Goal: Information Seeking & Learning: Learn about a topic

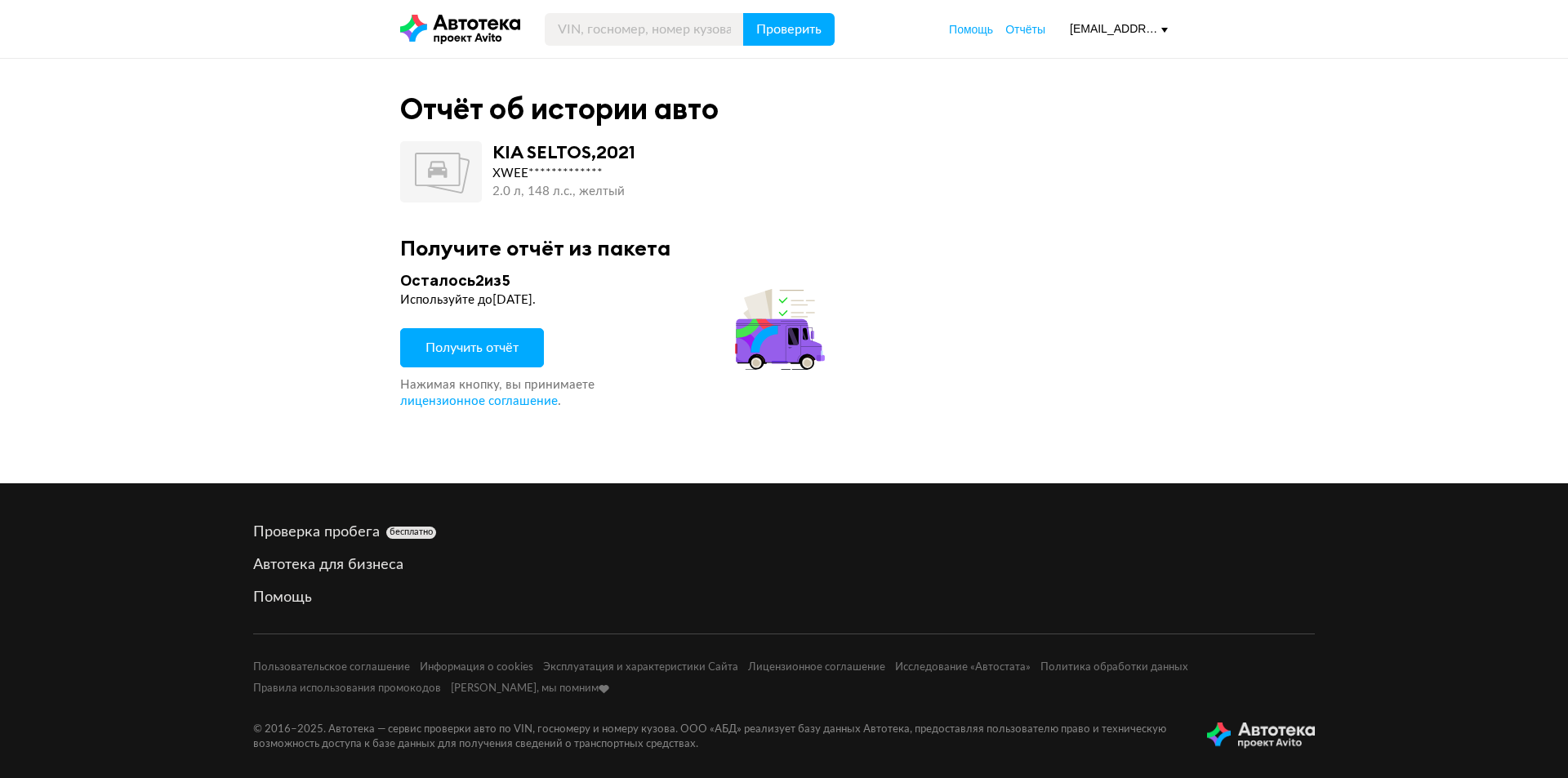
click at [497, 345] on span "Получить отчёт" at bounding box center [471, 347] width 93 height 13
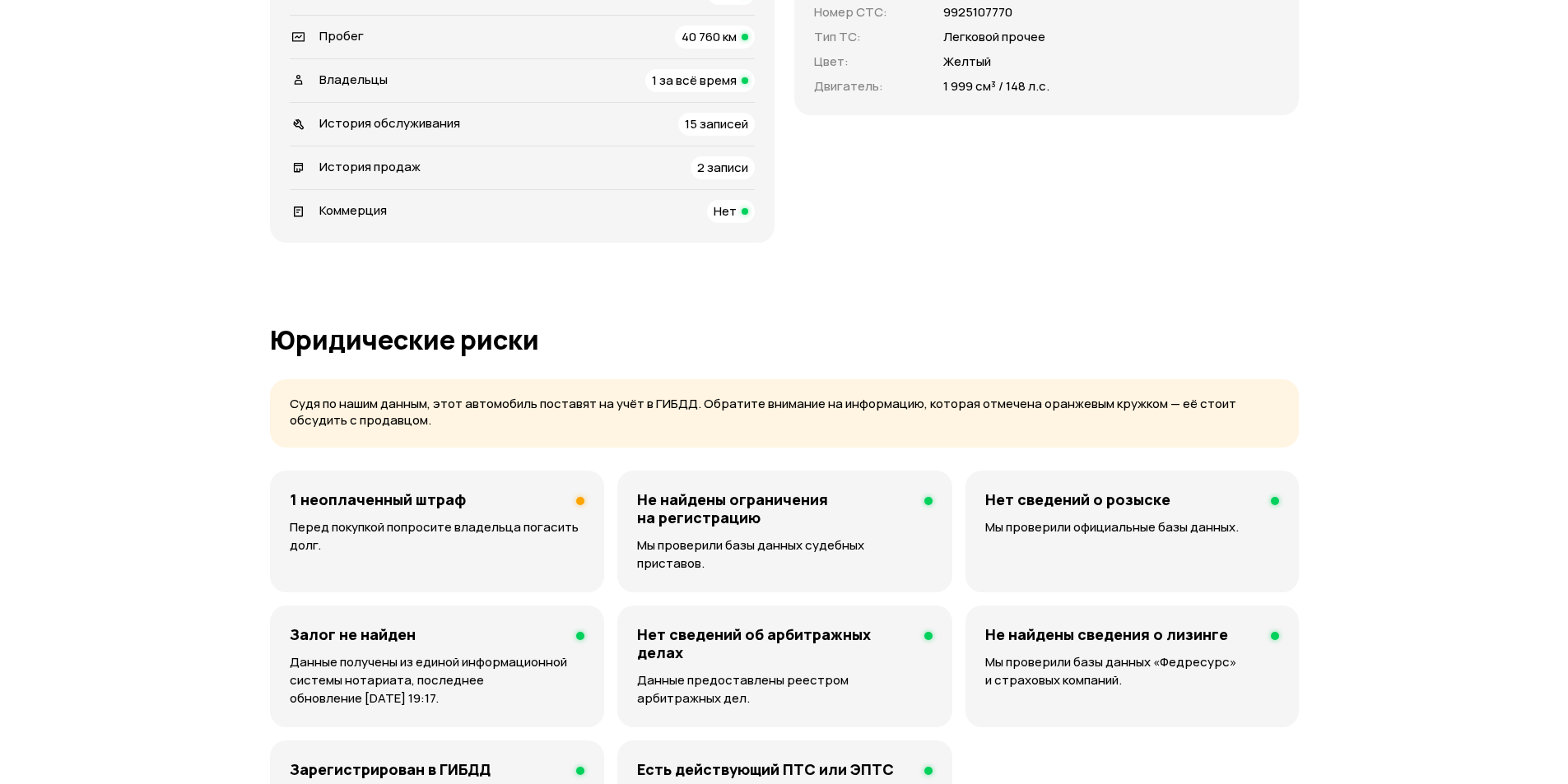
scroll to position [741, 0]
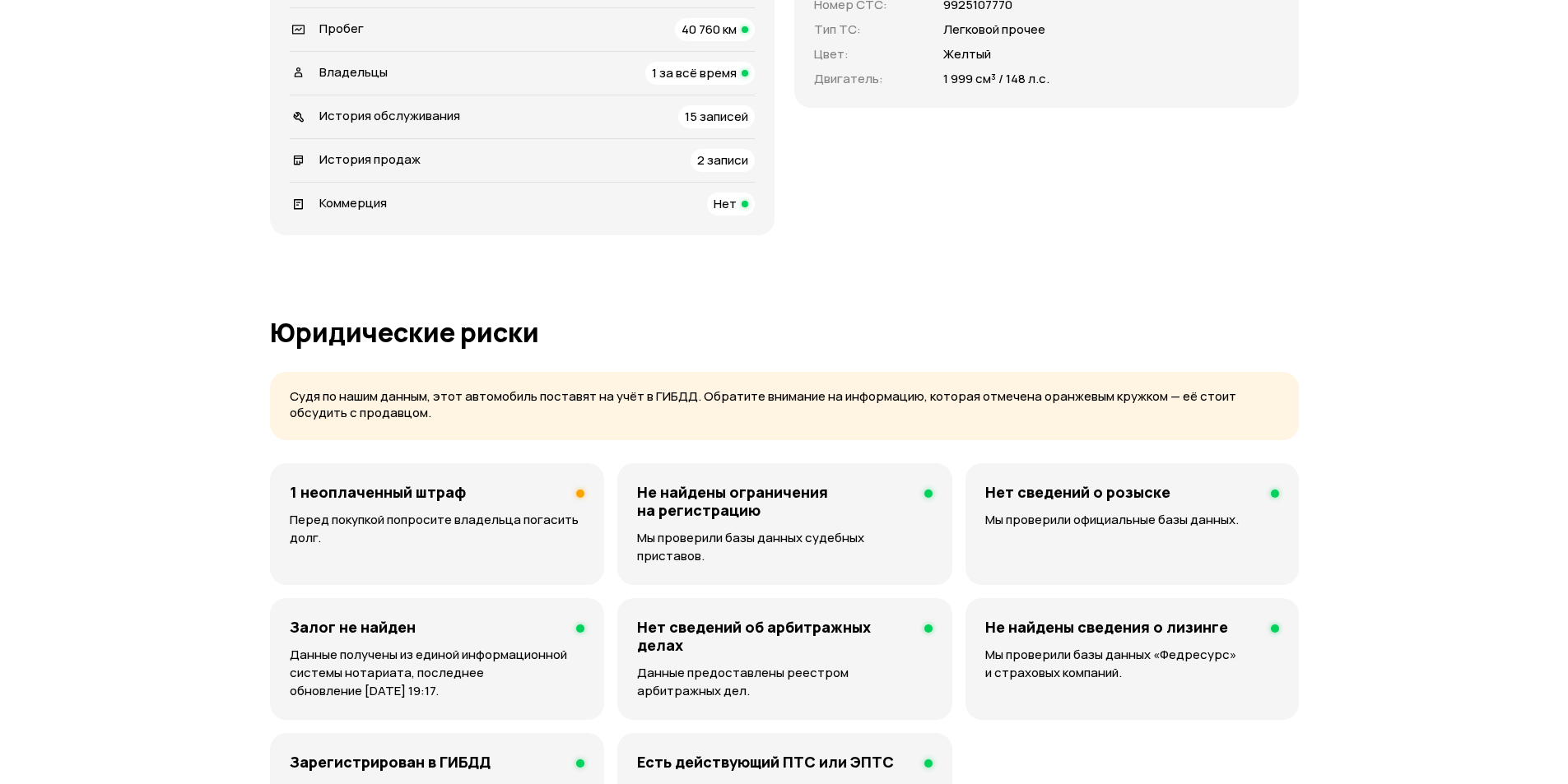
click at [533, 489] on div "1 неоплаченный штраф" at bounding box center [437, 492] width 295 height 18
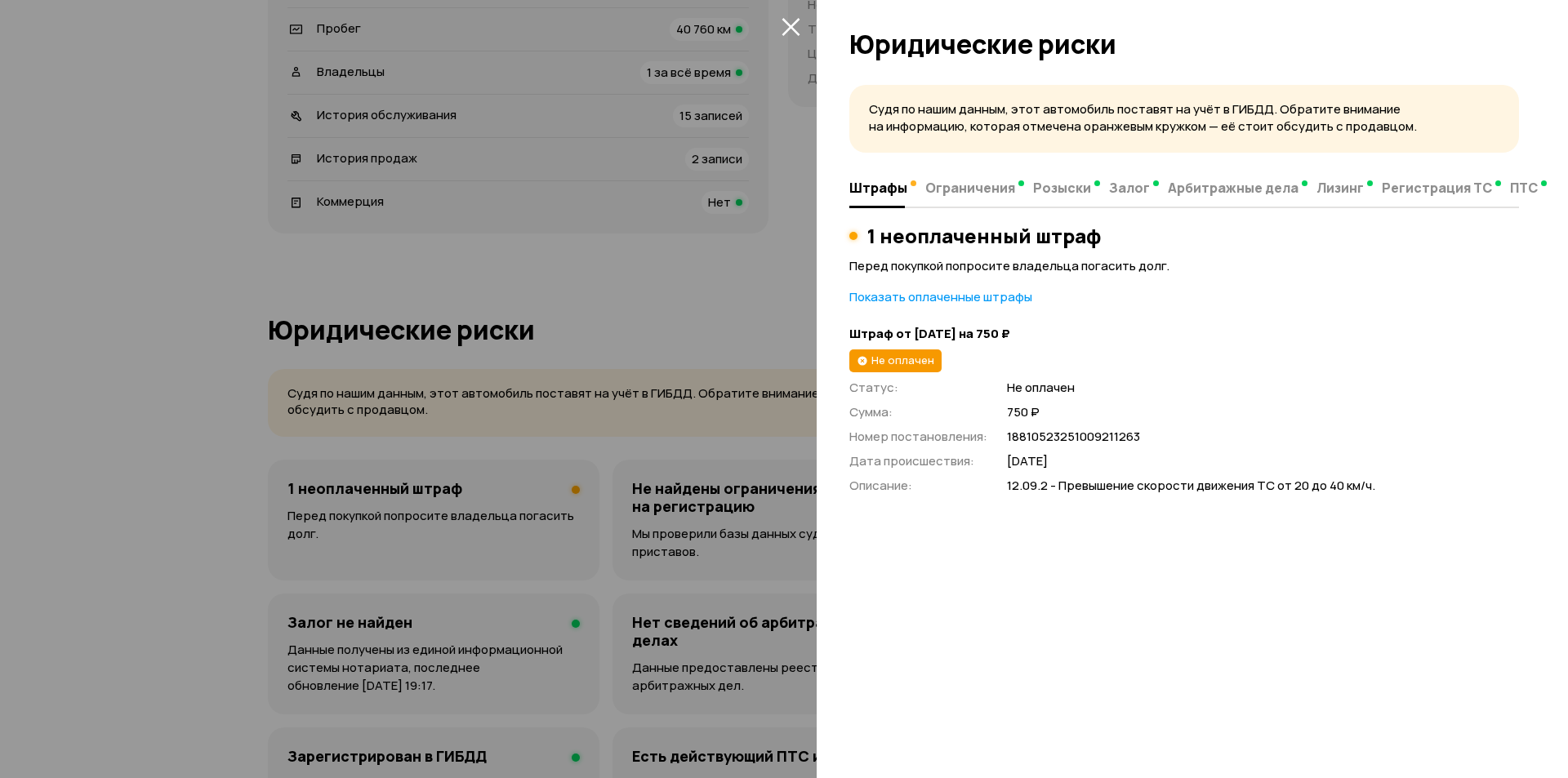
click at [794, 27] on icon "закрыть" at bounding box center [790, 26] width 19 height 19
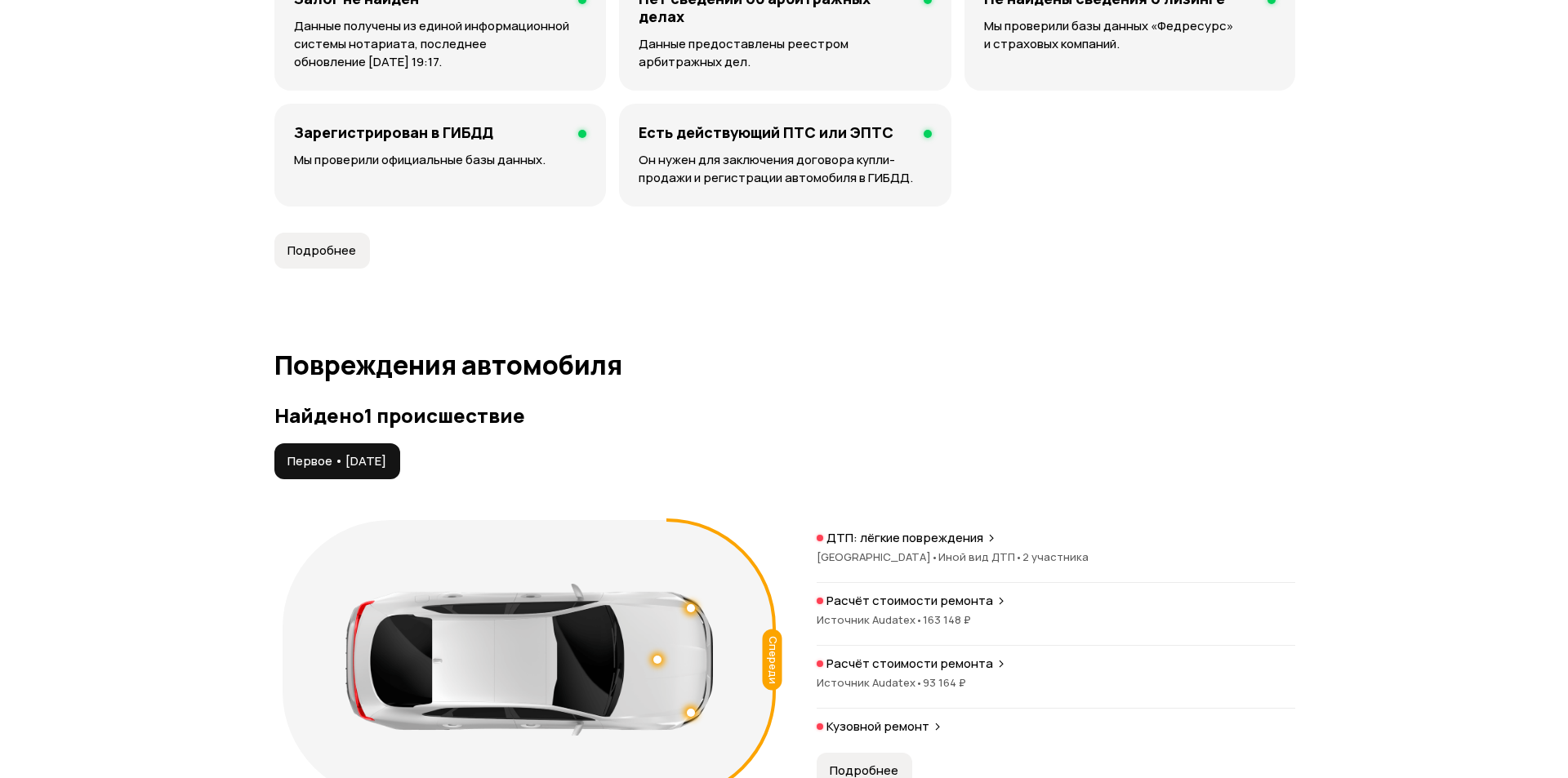
scroll to position [1552, 0]
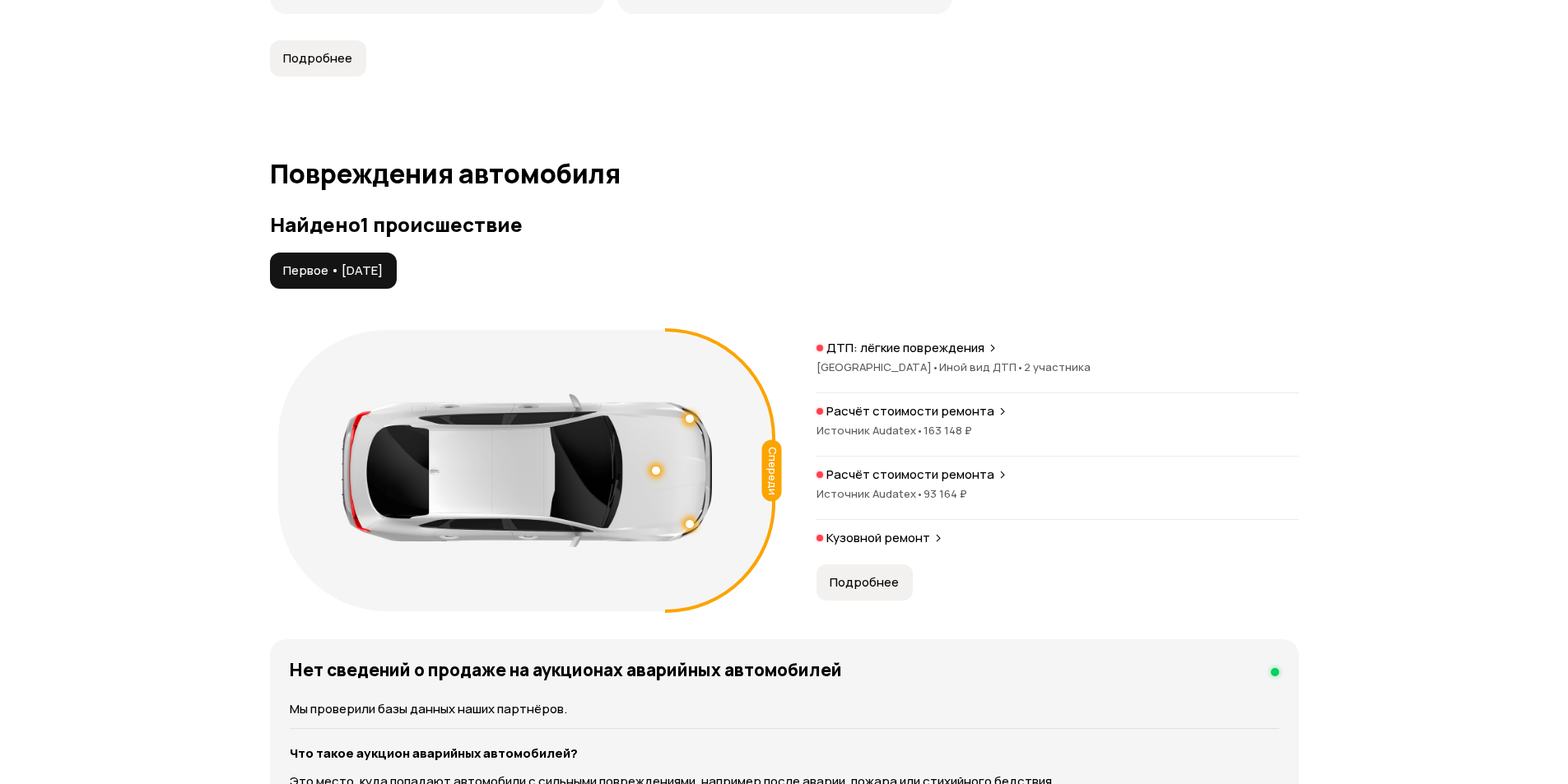
click at [959, 423] on span "163 148 ₽" at bounding box center [947, 430] width 48 height 15
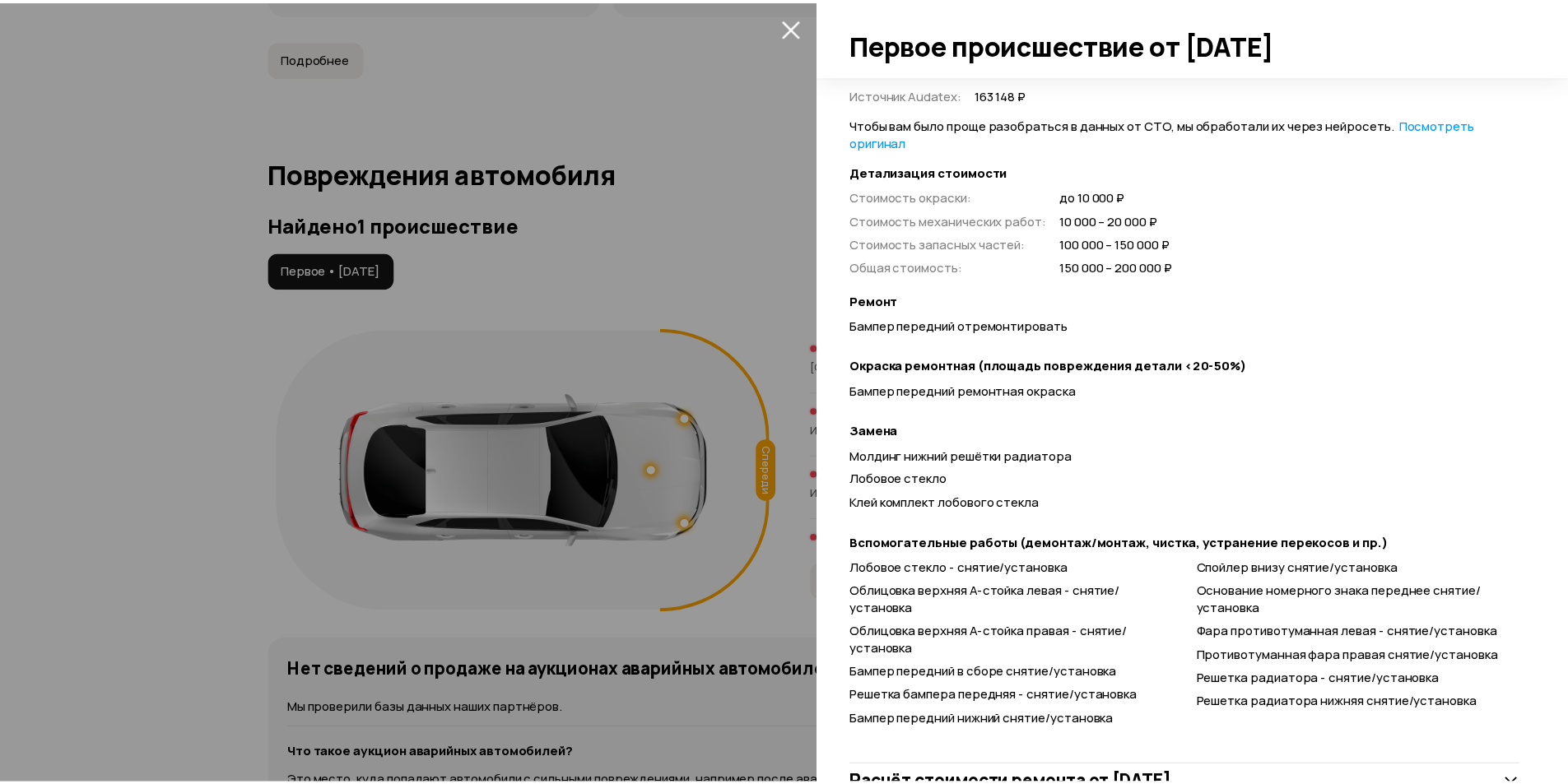
scroll to position [446, 0]
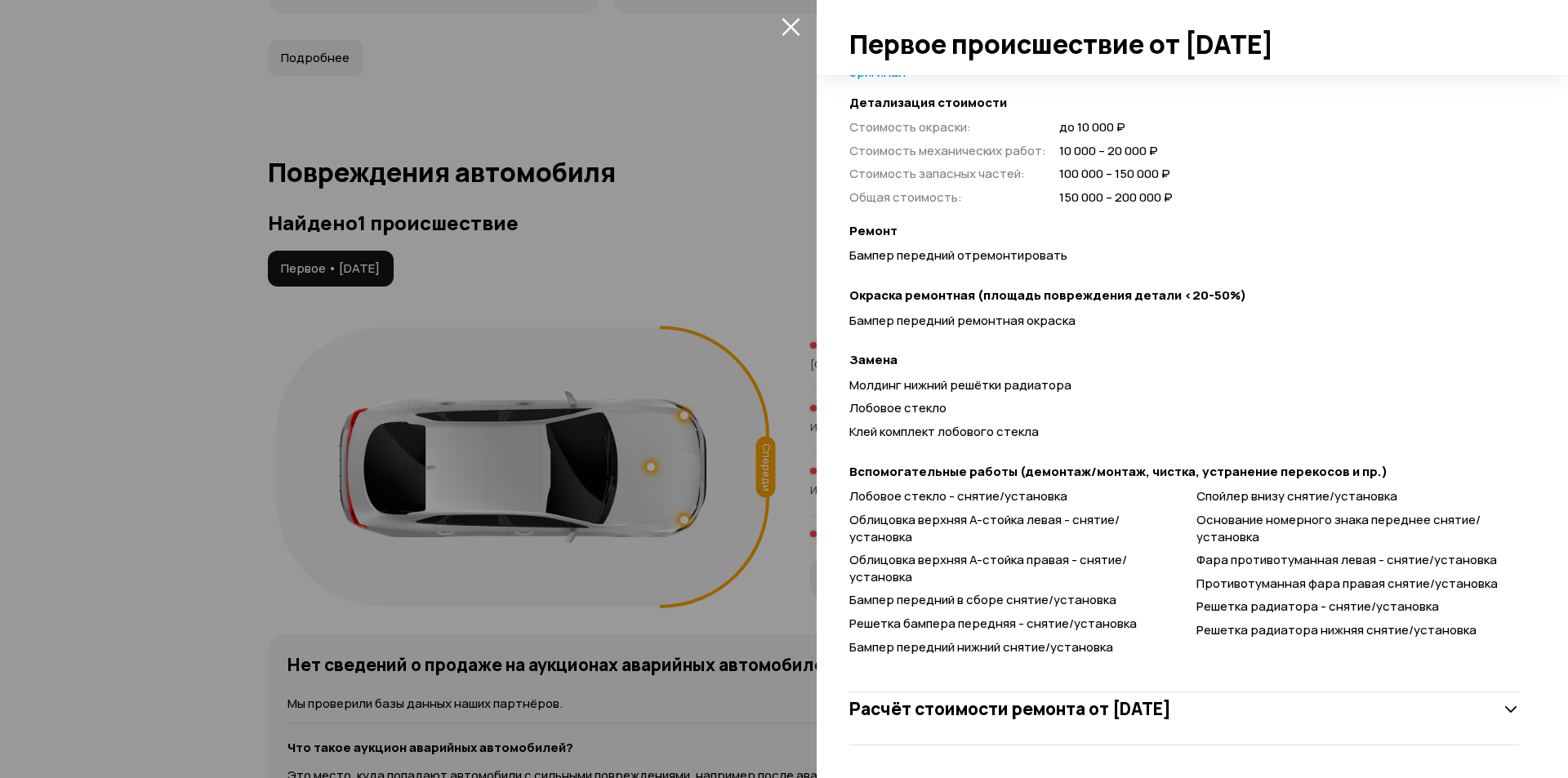
click at [788, 27] on icon "закрыть" at bounding box center [790, 27] width 18 height 18
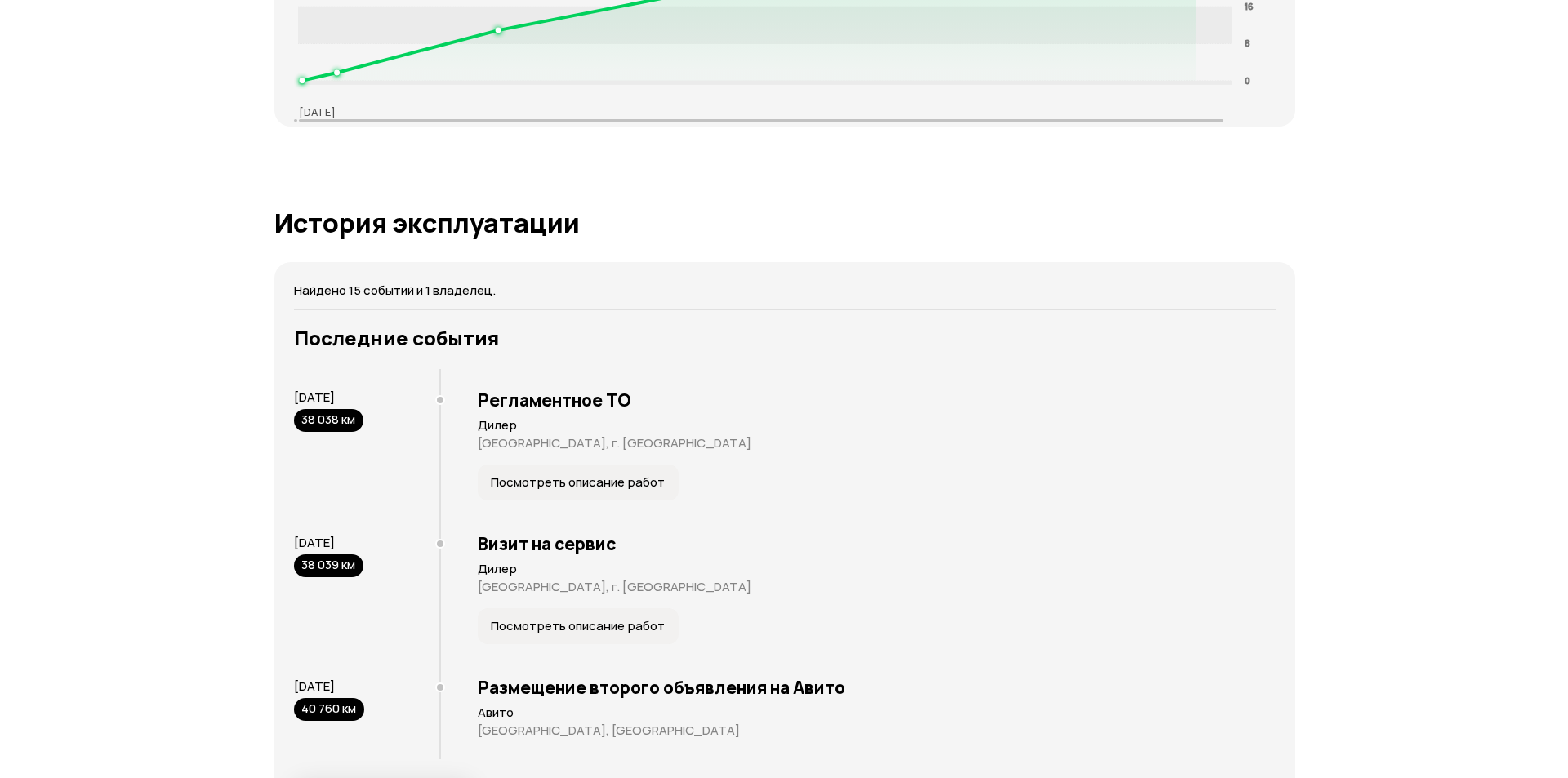
scroll to position [3104, 0]
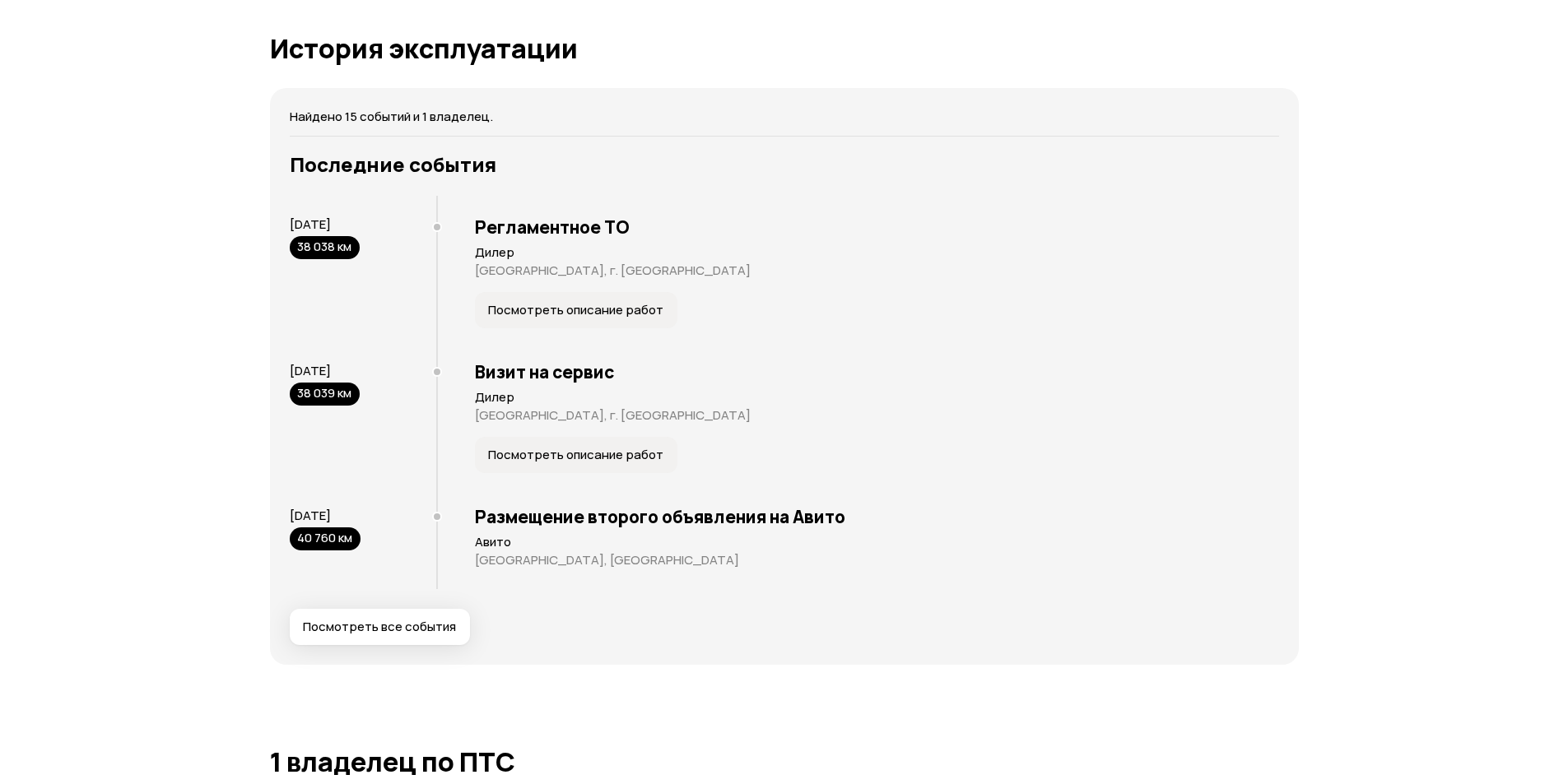
click at [379, 619] on span "Посмотреть все события" at bounding box center [379, 627] width 153 height 16
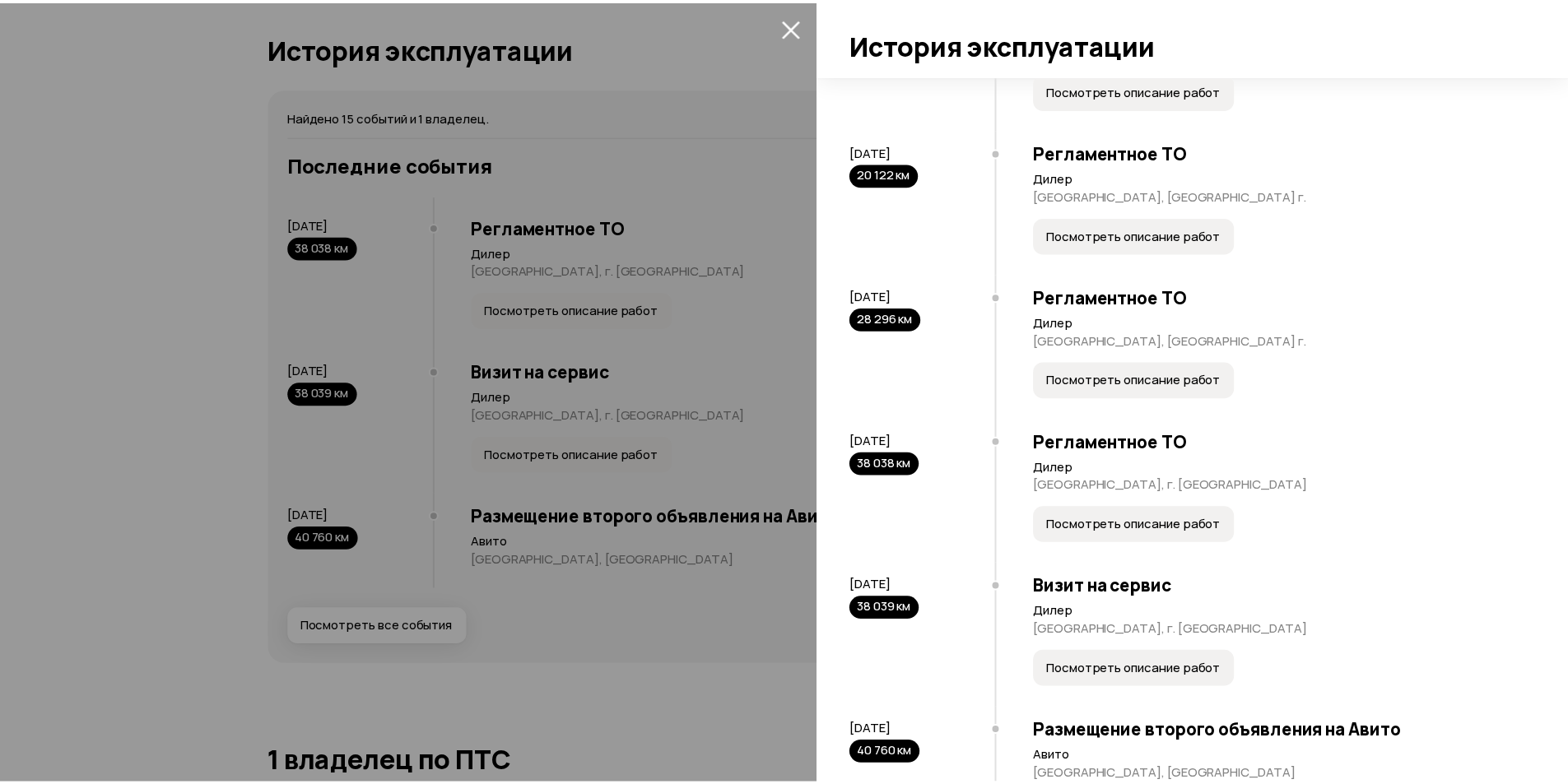
scroll to position [1462, 0]
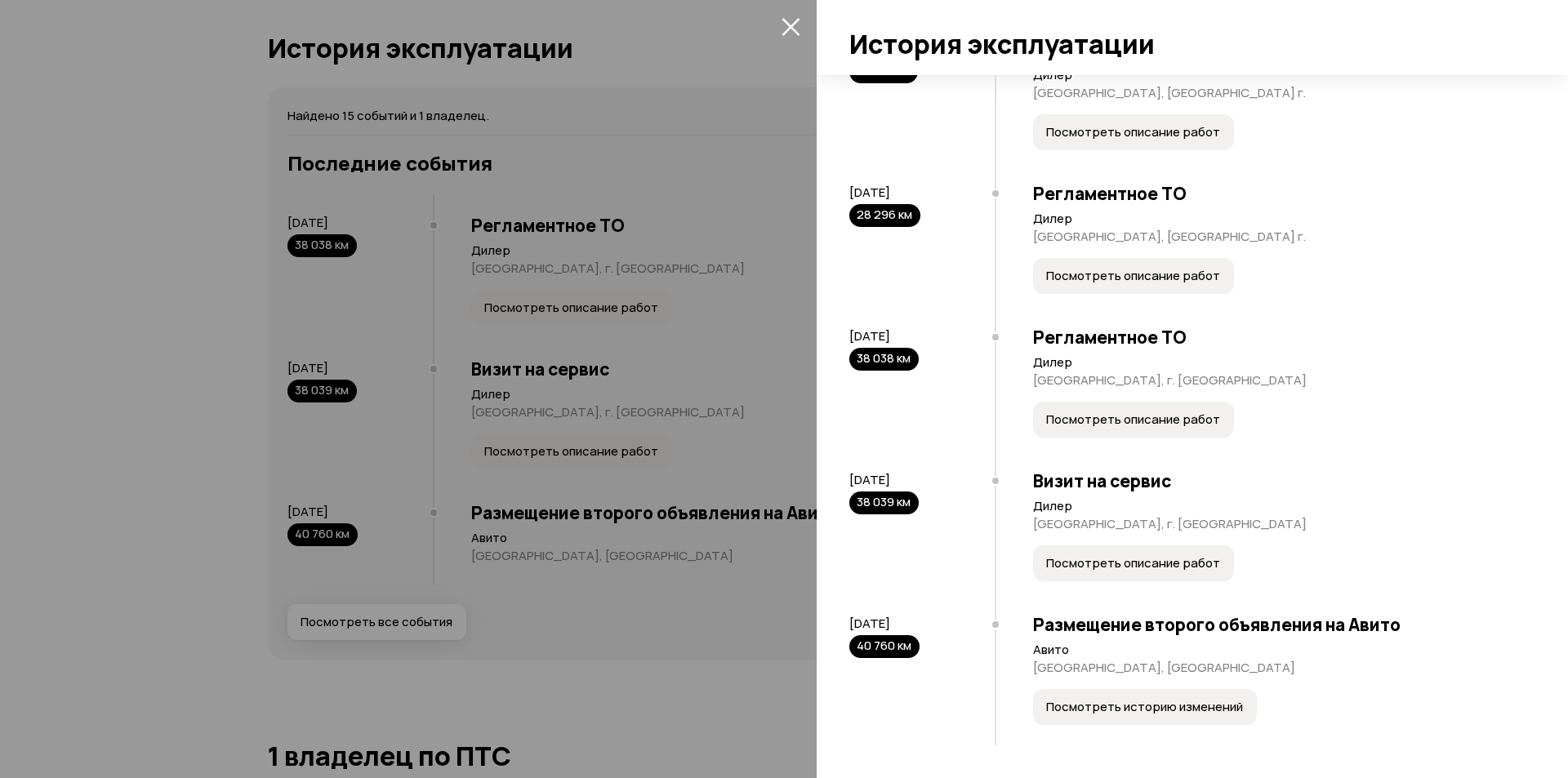
click at [563, 663] on div at bounding box center [784, 389] width 1568 height 778
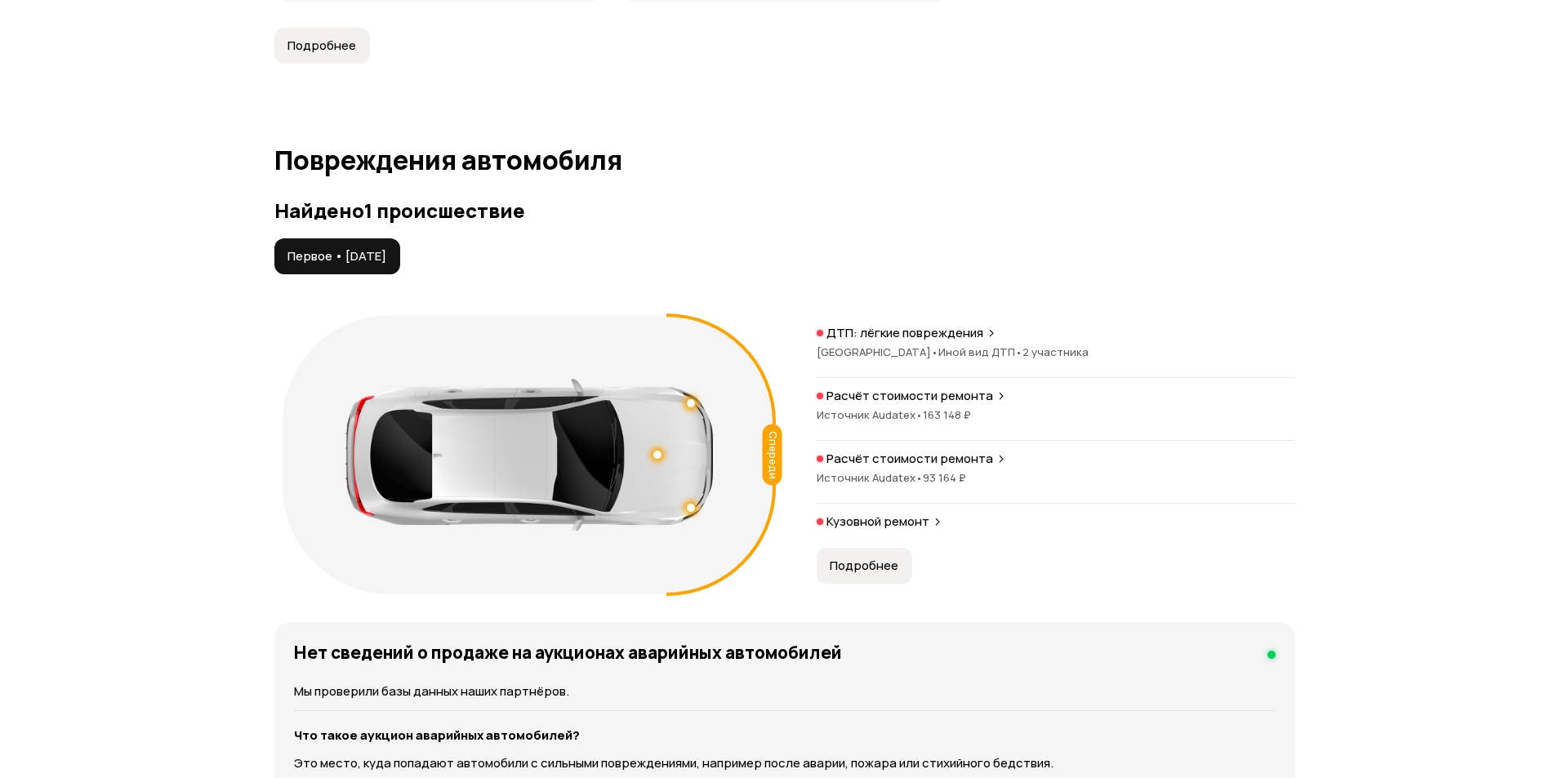
scroll to position [1715, 0]
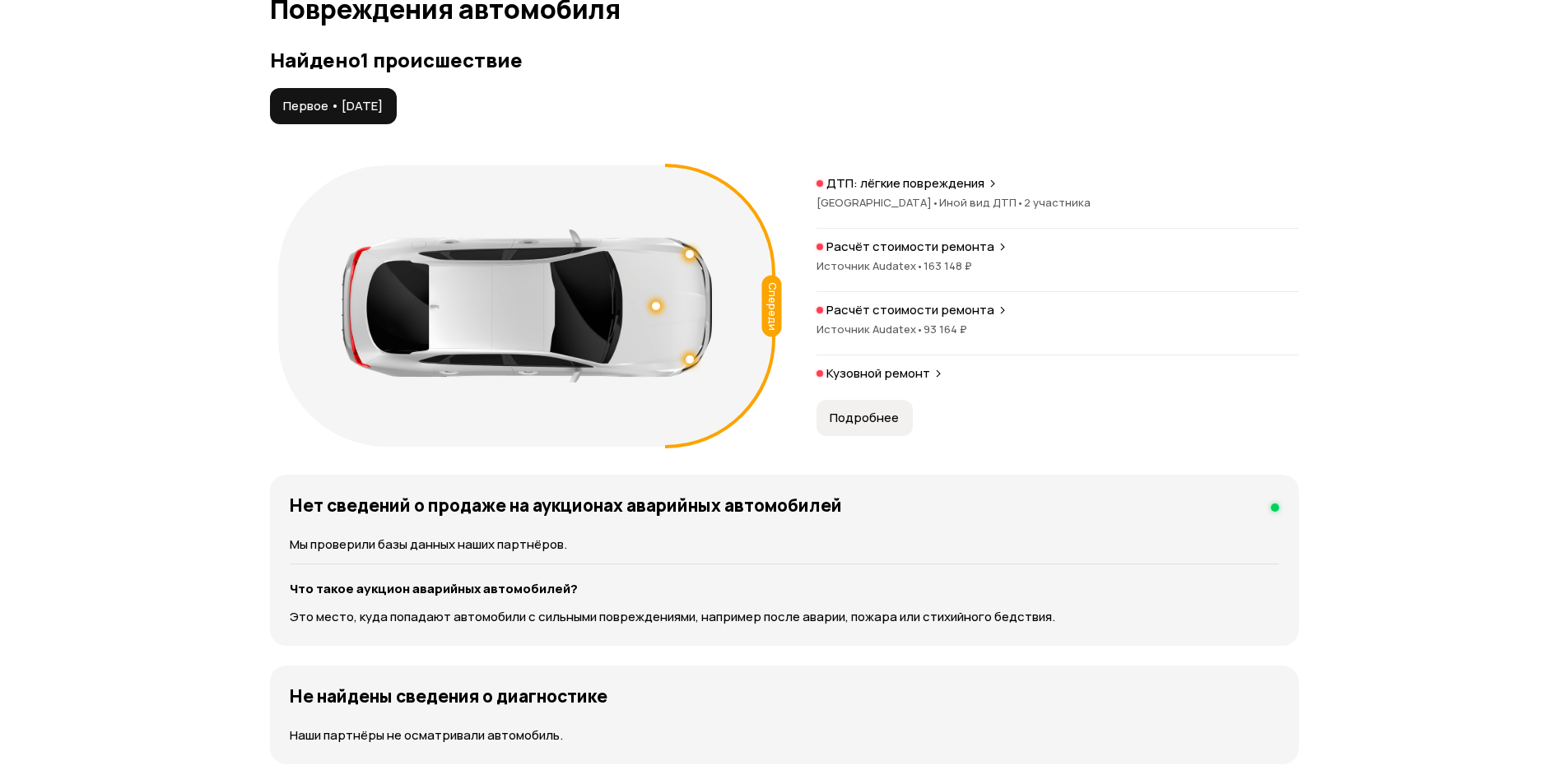
click at [980, 175] on p "ДТП: лёгкие повреждения" at bounding box center [905, 183] width 158 height 16
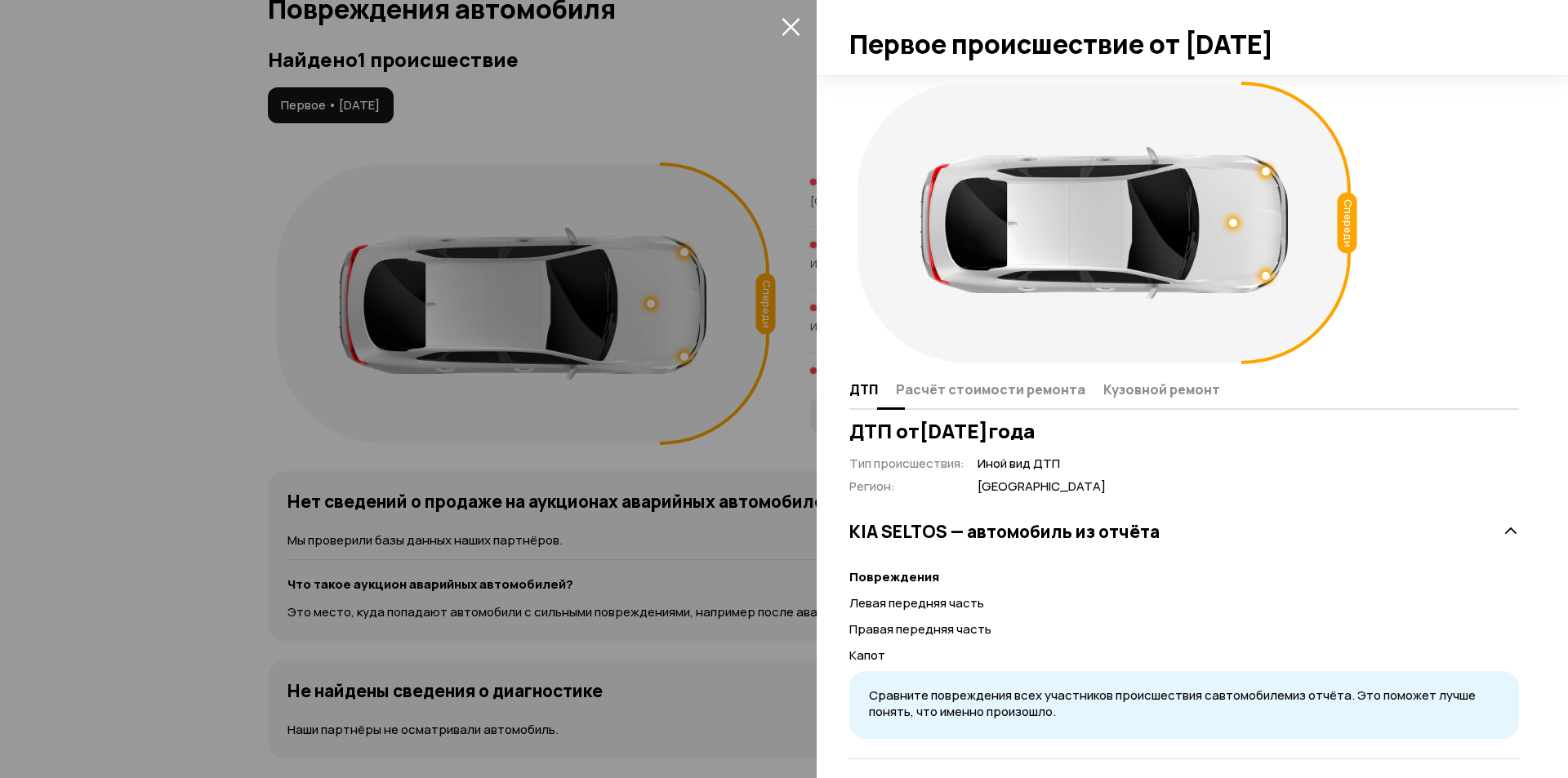
click at [1162, 390] on span "Кузовной ремонт" at bounding box center [1161, 389] width 117 height 16
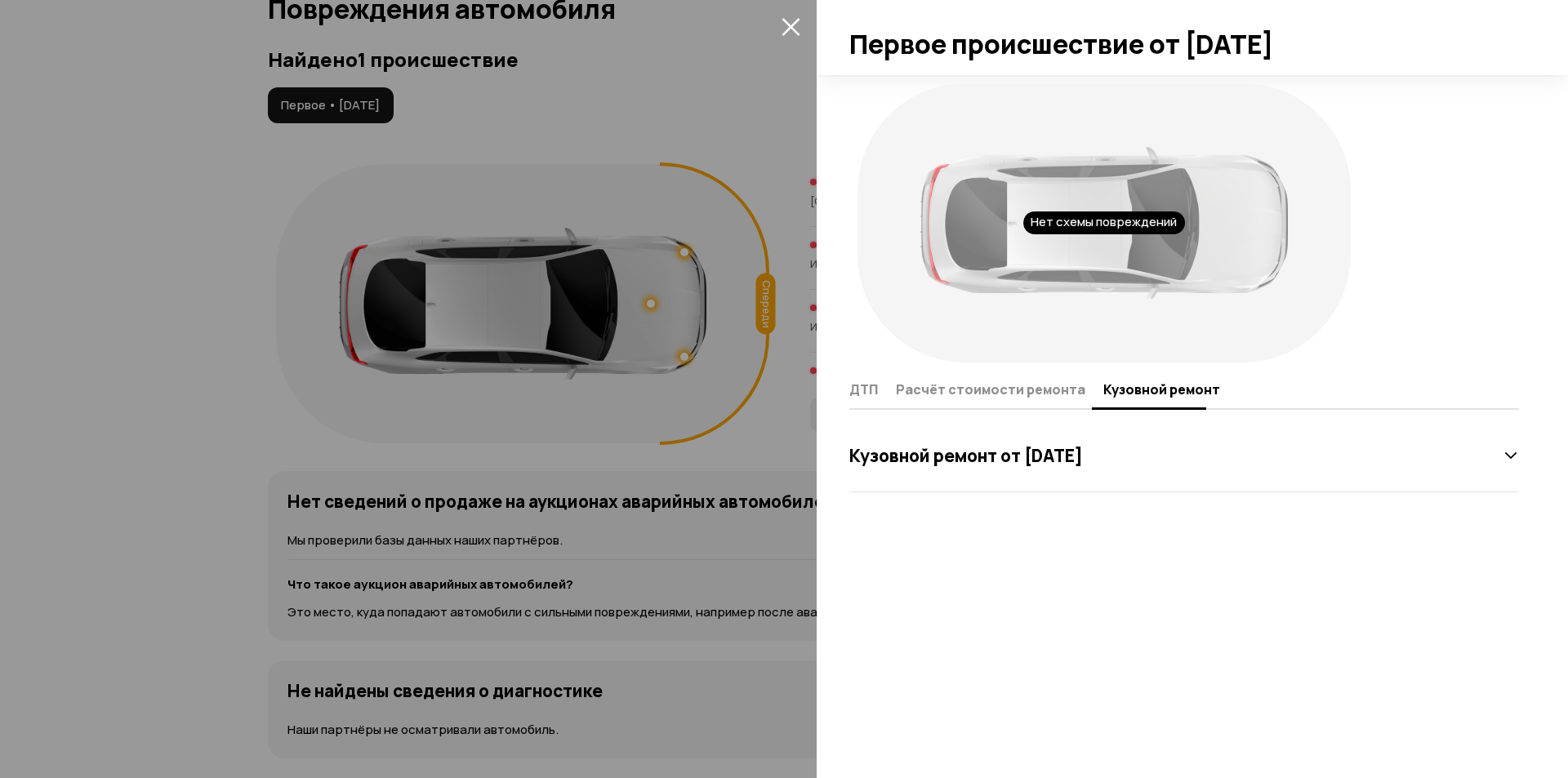
click at [1052, 458] on h3 "Кузовной ремонт от [DATE]" at bounding box center [966, 455] width 234 height 21
click at [1021, 388] on span "Расчёт стоимости ремонта" at bounding box center [990, 389] width 190 height 16
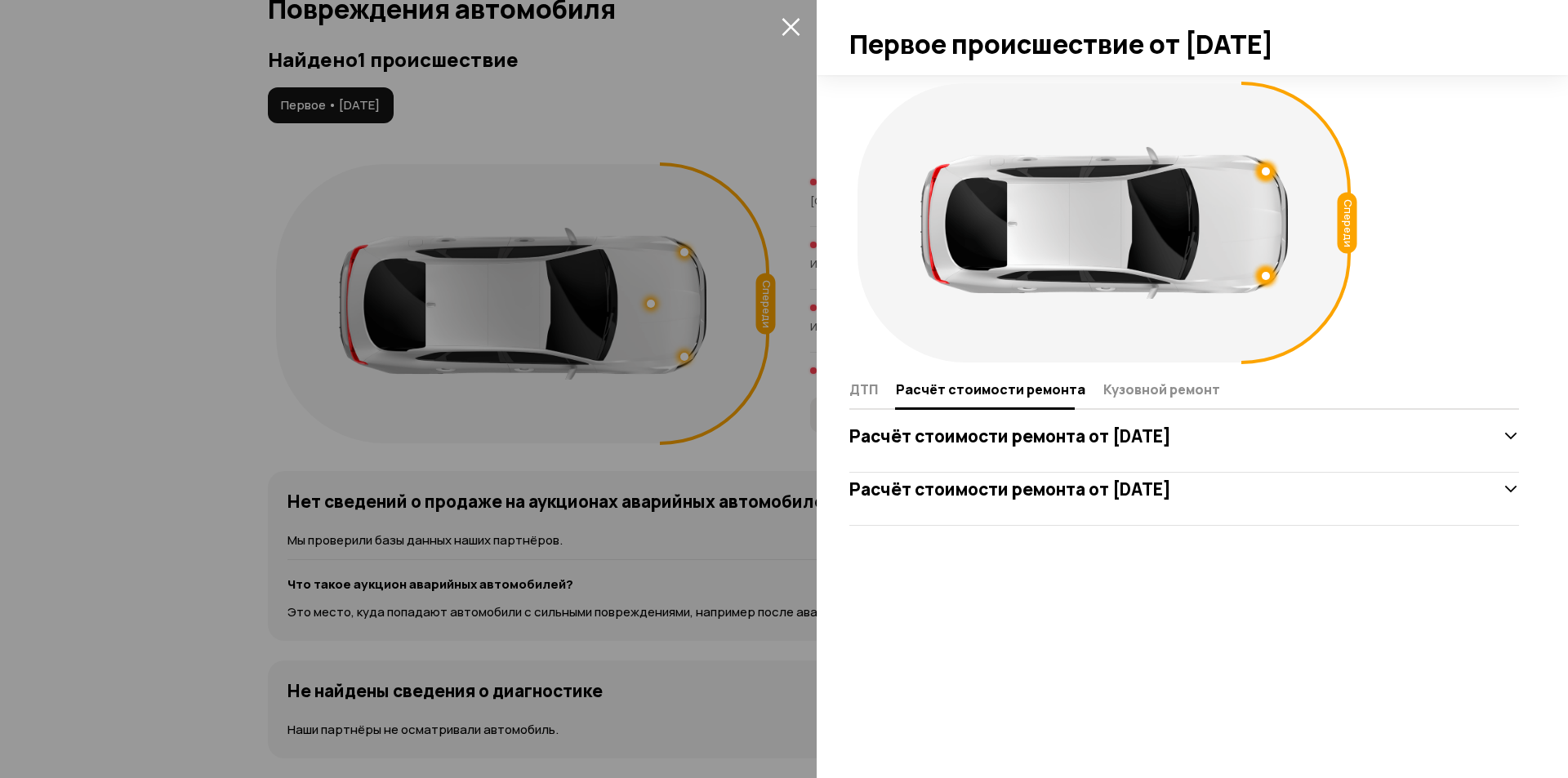
click at [1044, 454] on div "Расчёт стоимости ремонта от [DATE]" at bounding box center [1184, 490] width 670 height 73
click at [1044, 442] on h3 "Расчёт стоимости ремонта от [DATE]" at bounding box center [1010, 436] width 322 height 21
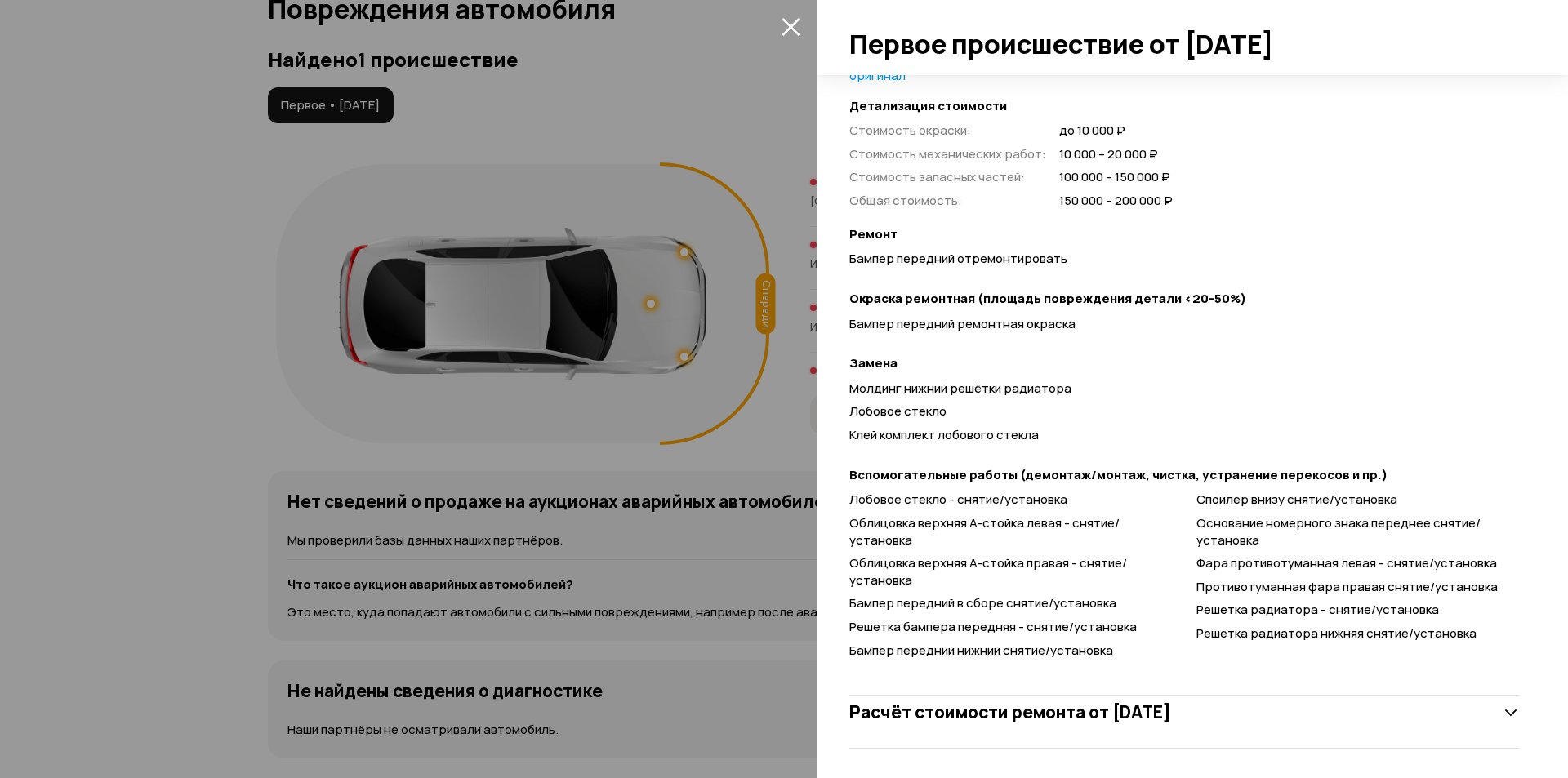
scroll to position [443, 0]
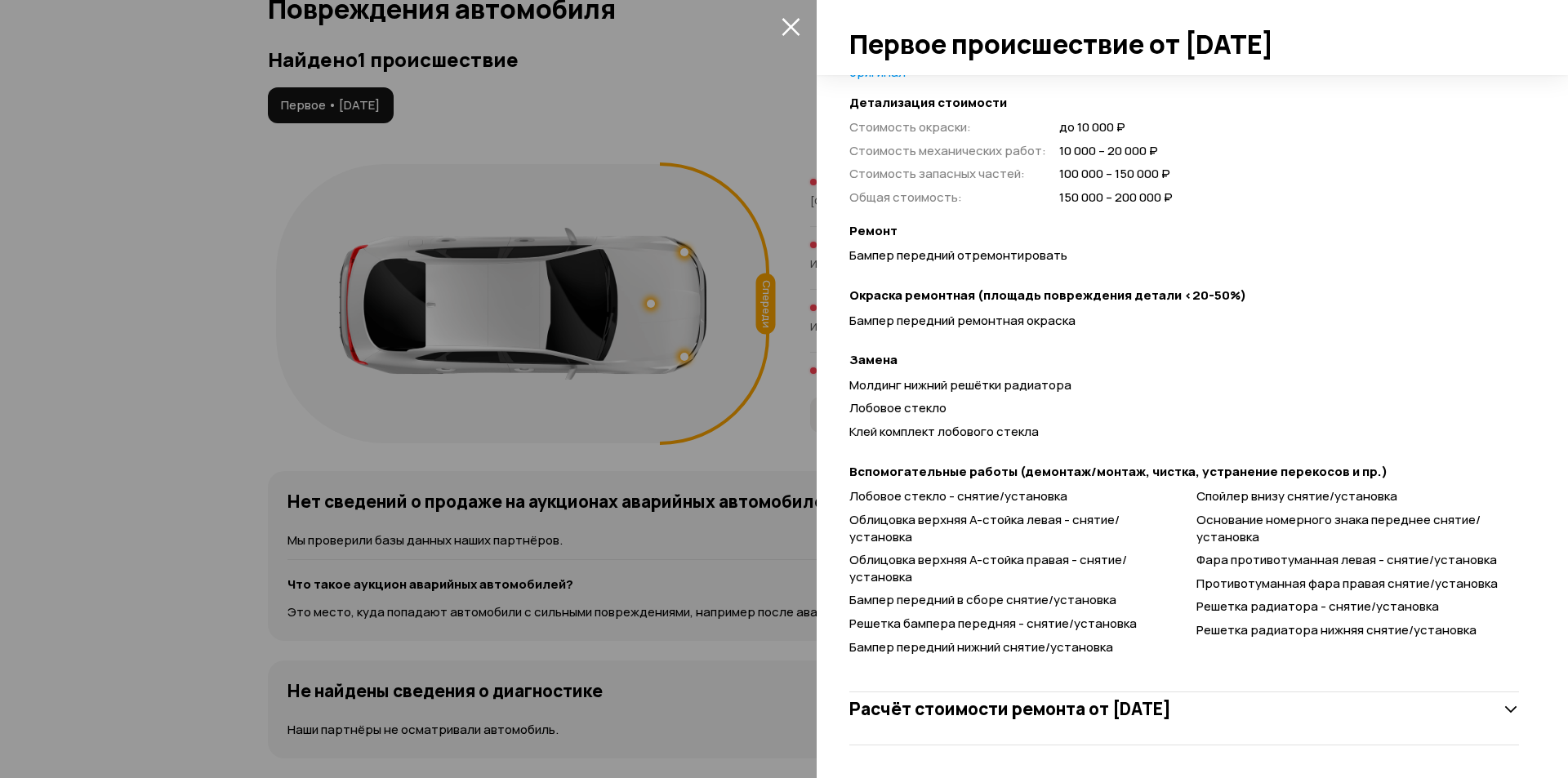
click at [1112, 703] on h3 "Расчёт стоимости ремонта от [DATE]" at bounding box center [1010, 709] width 322 height 21
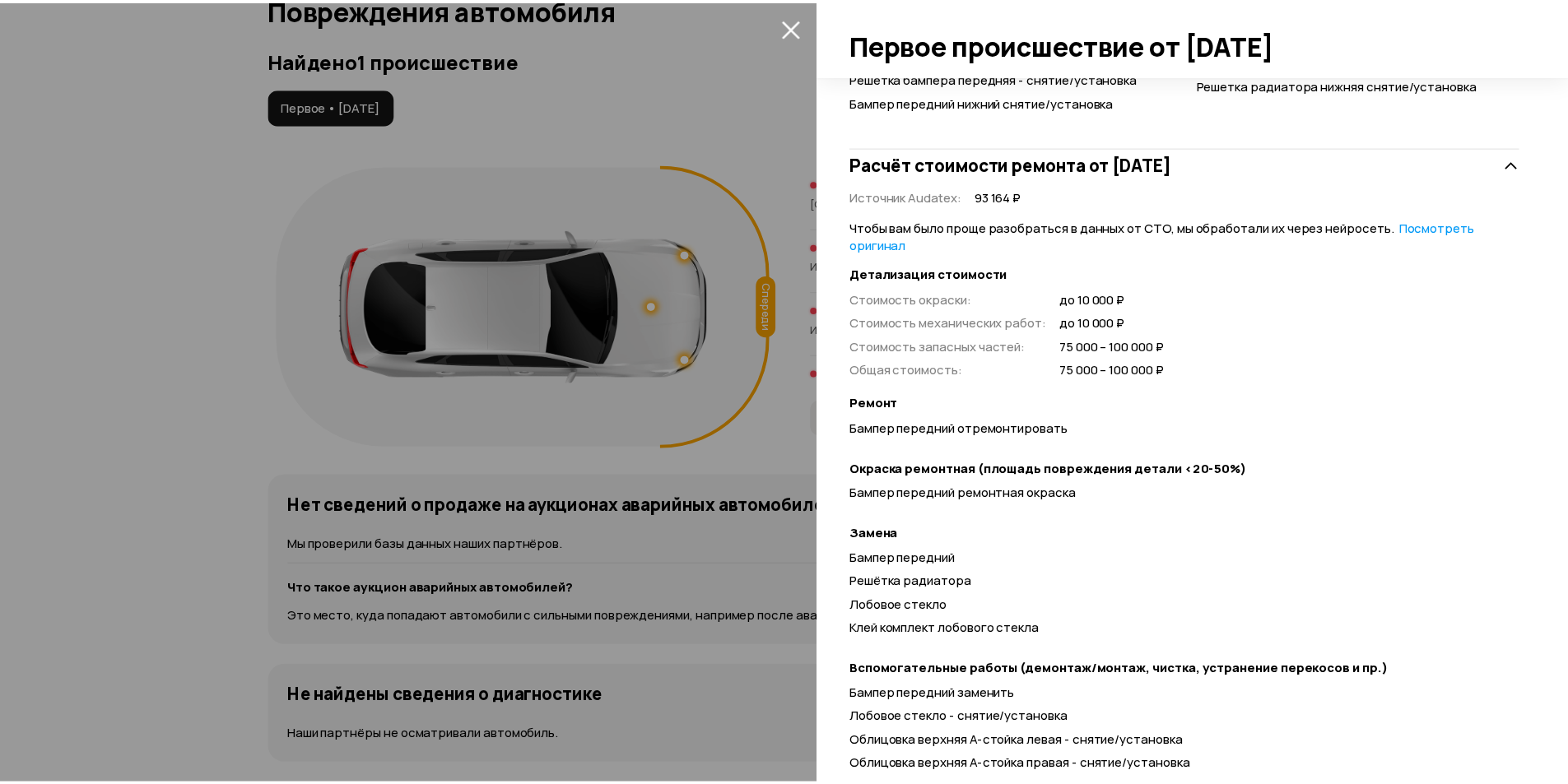
scroll to position [1063, 0]
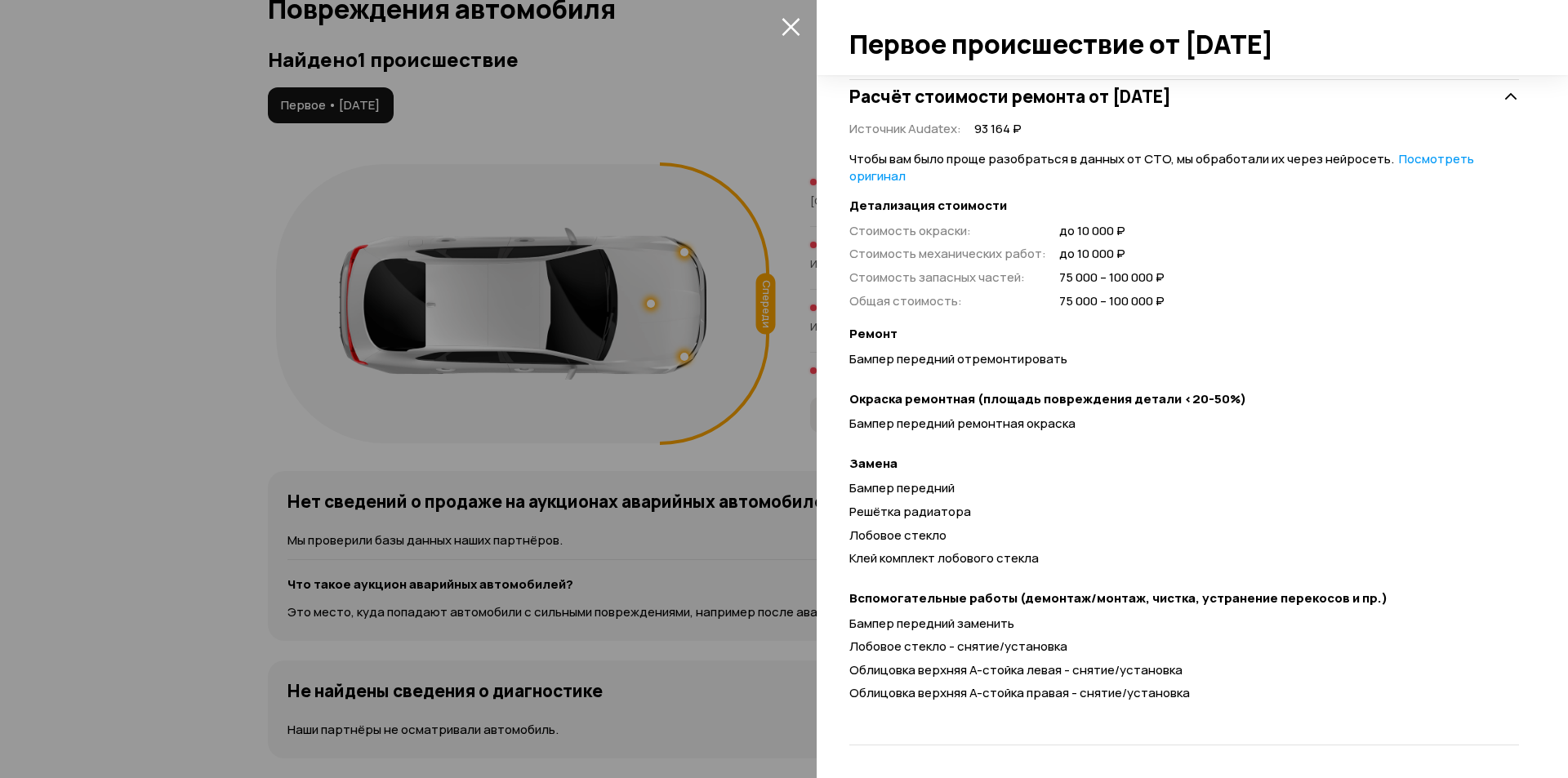
click at [541, 201] on div at bounding box center [784, 389] width 1568 height 778
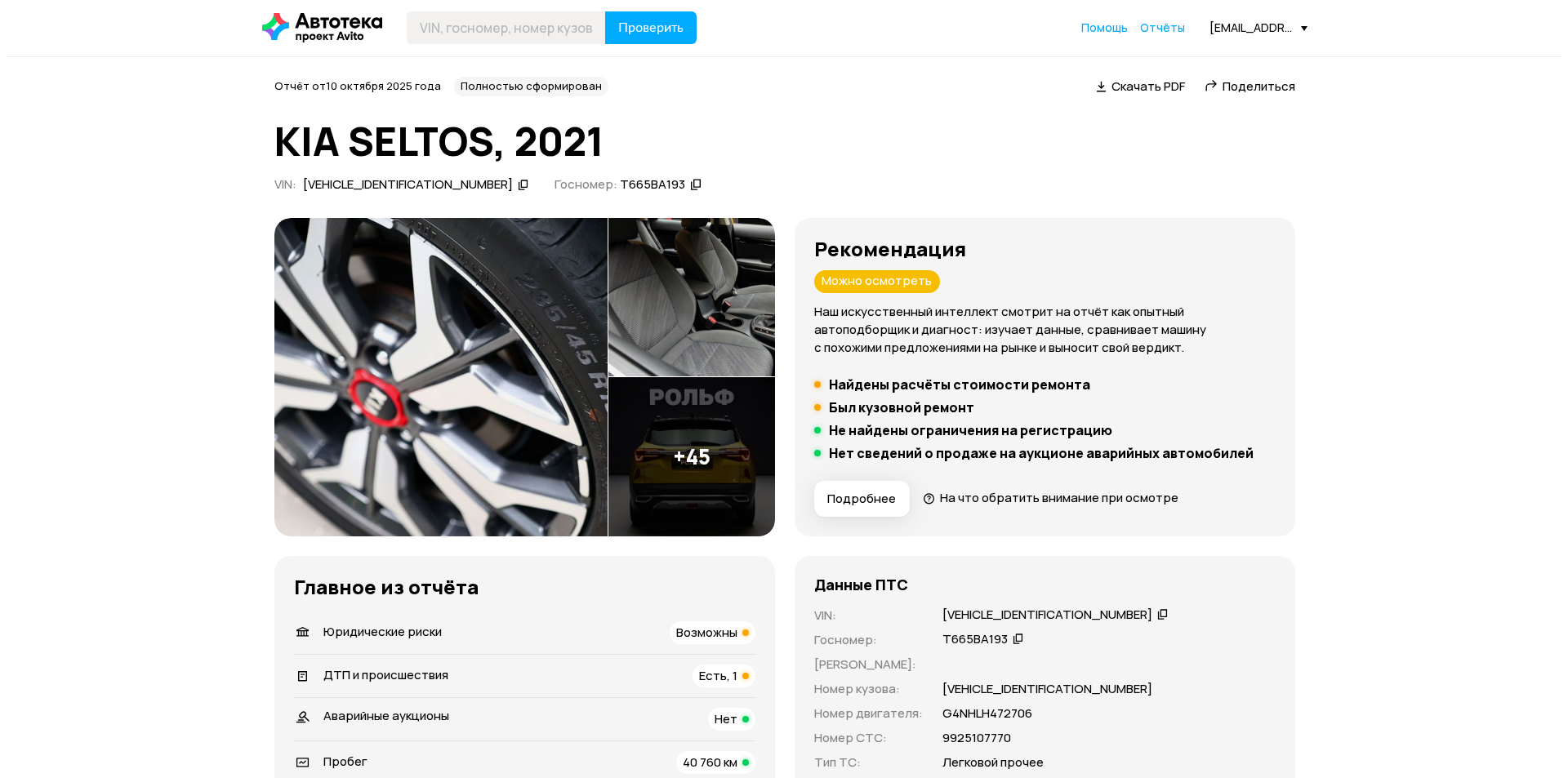
scroll to position [0, 0]
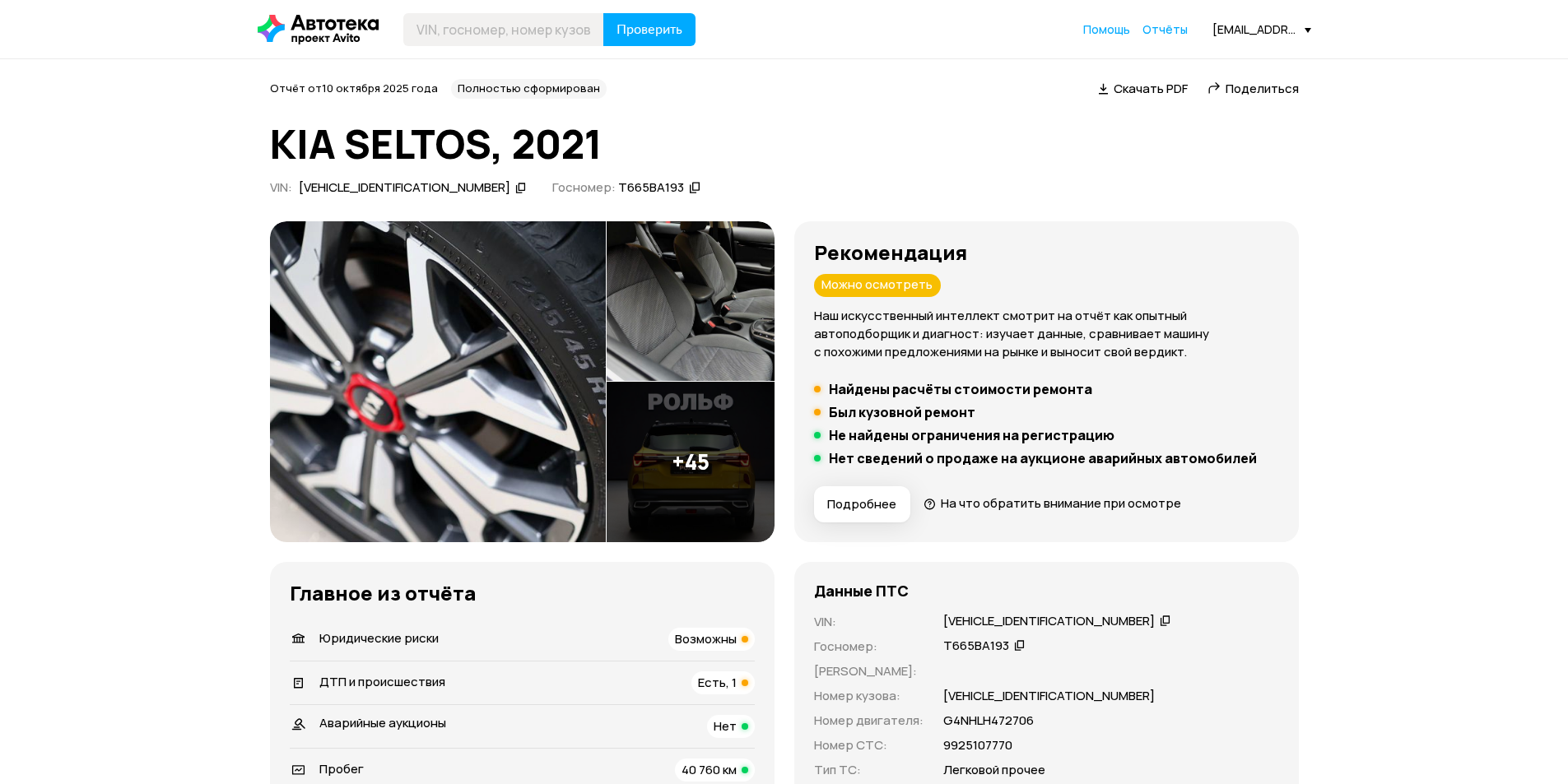
click at [868, 507] on span "Подробнее" at bounding box center [861, 505] width 69 height 16
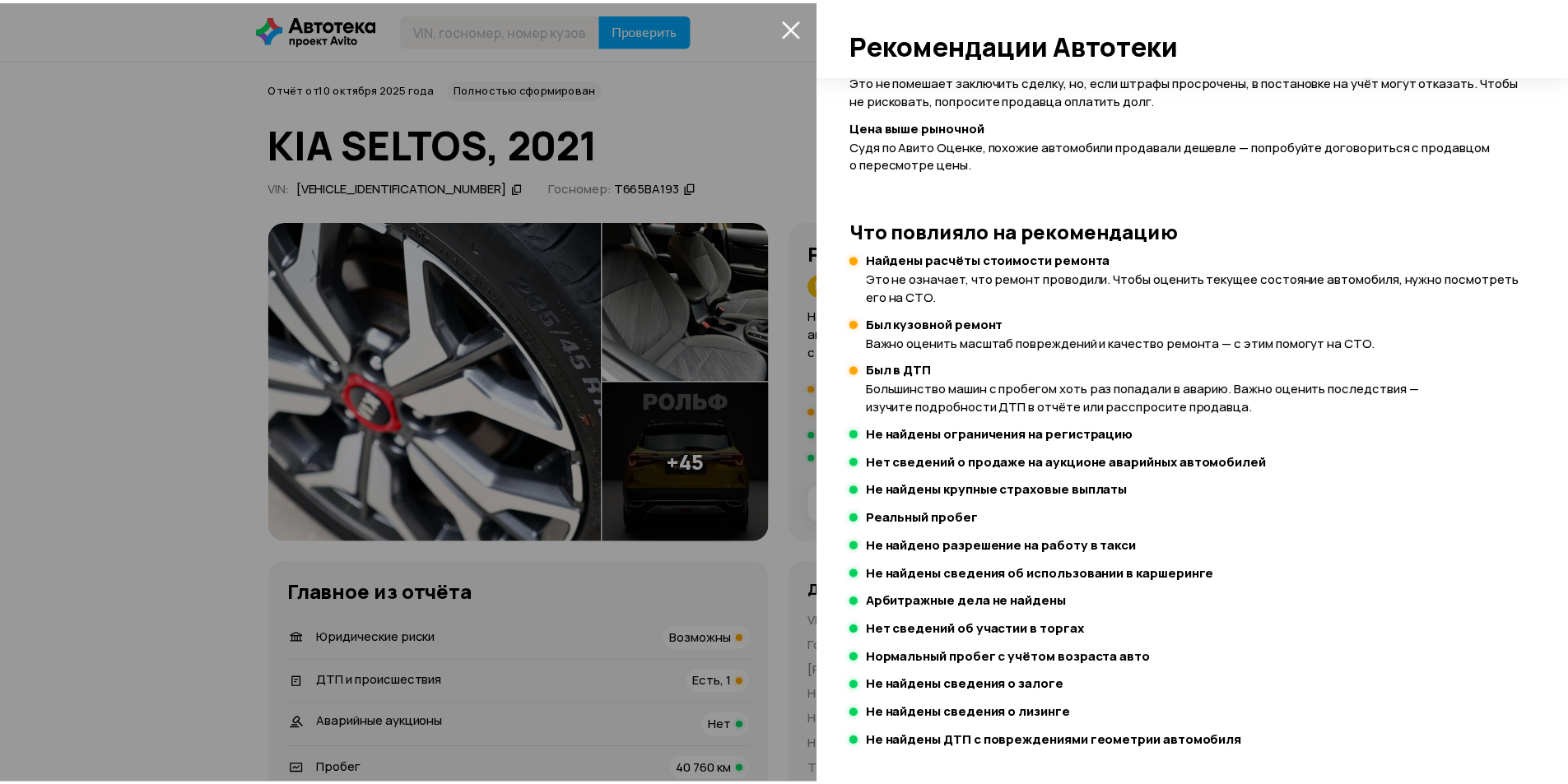
scroll to position [263, 0]
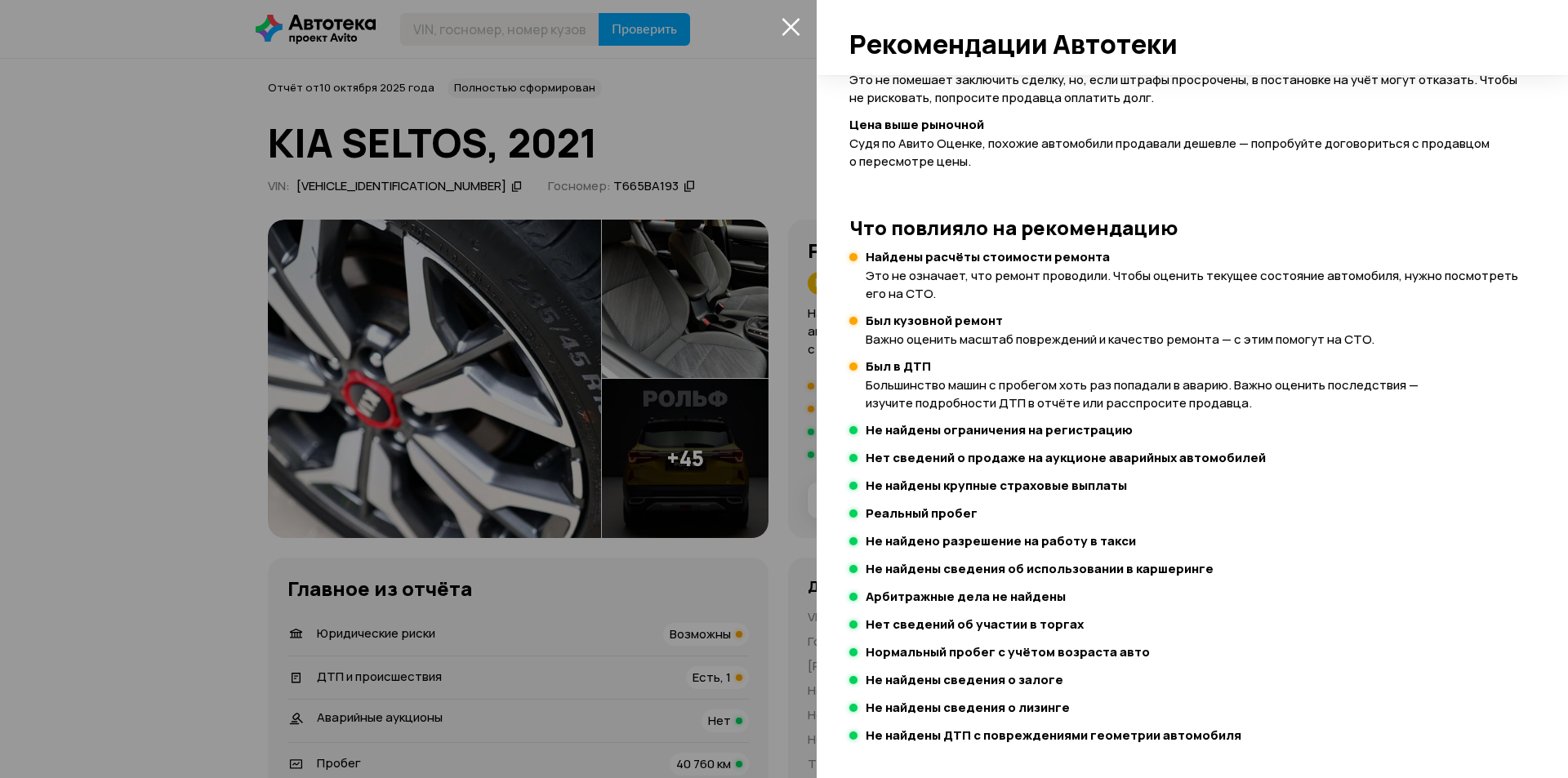
click at [723, 141] on div at bounding box center [784, 389] width 1568 height 778
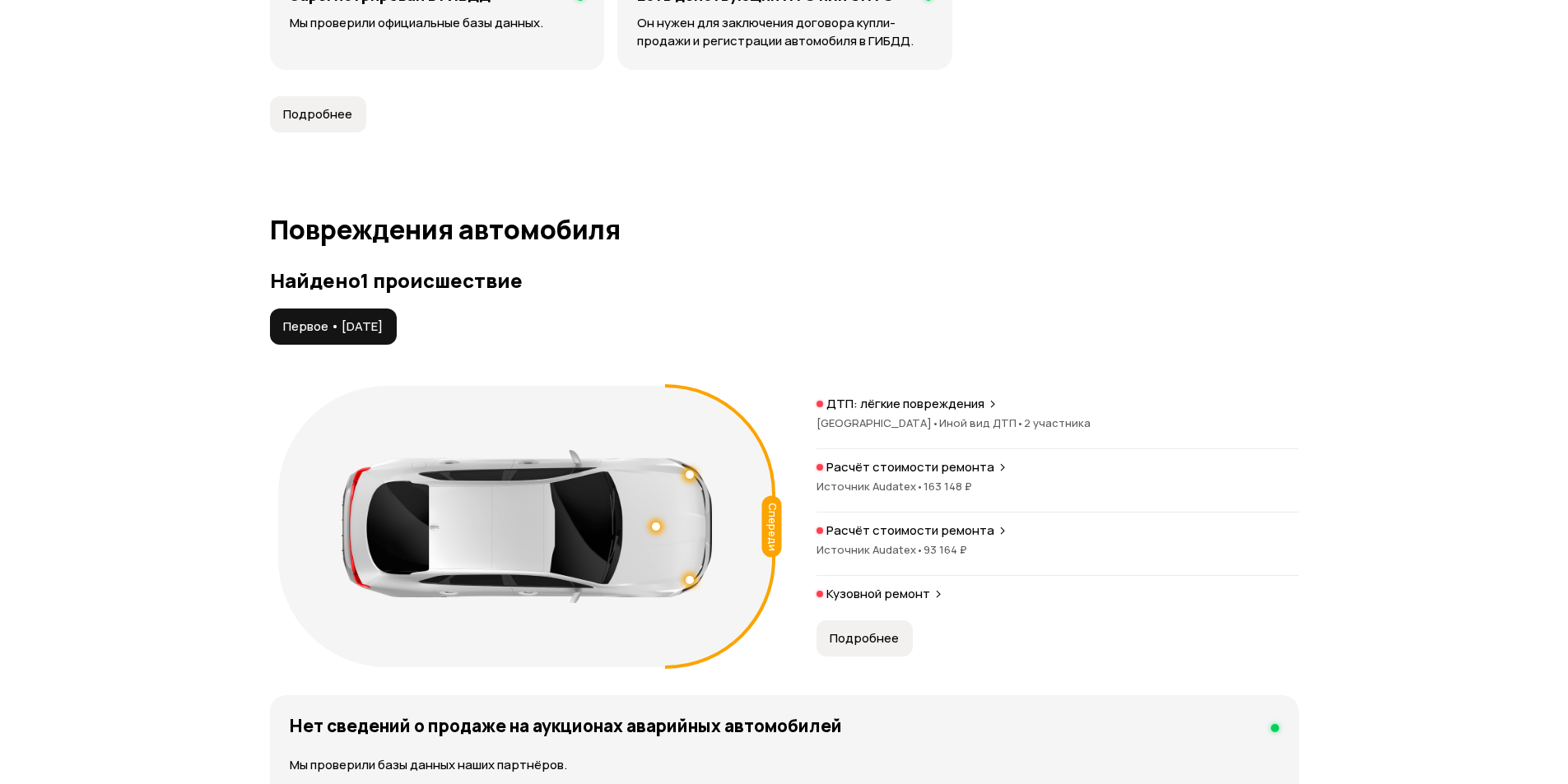
scroll to position [1729, 0]
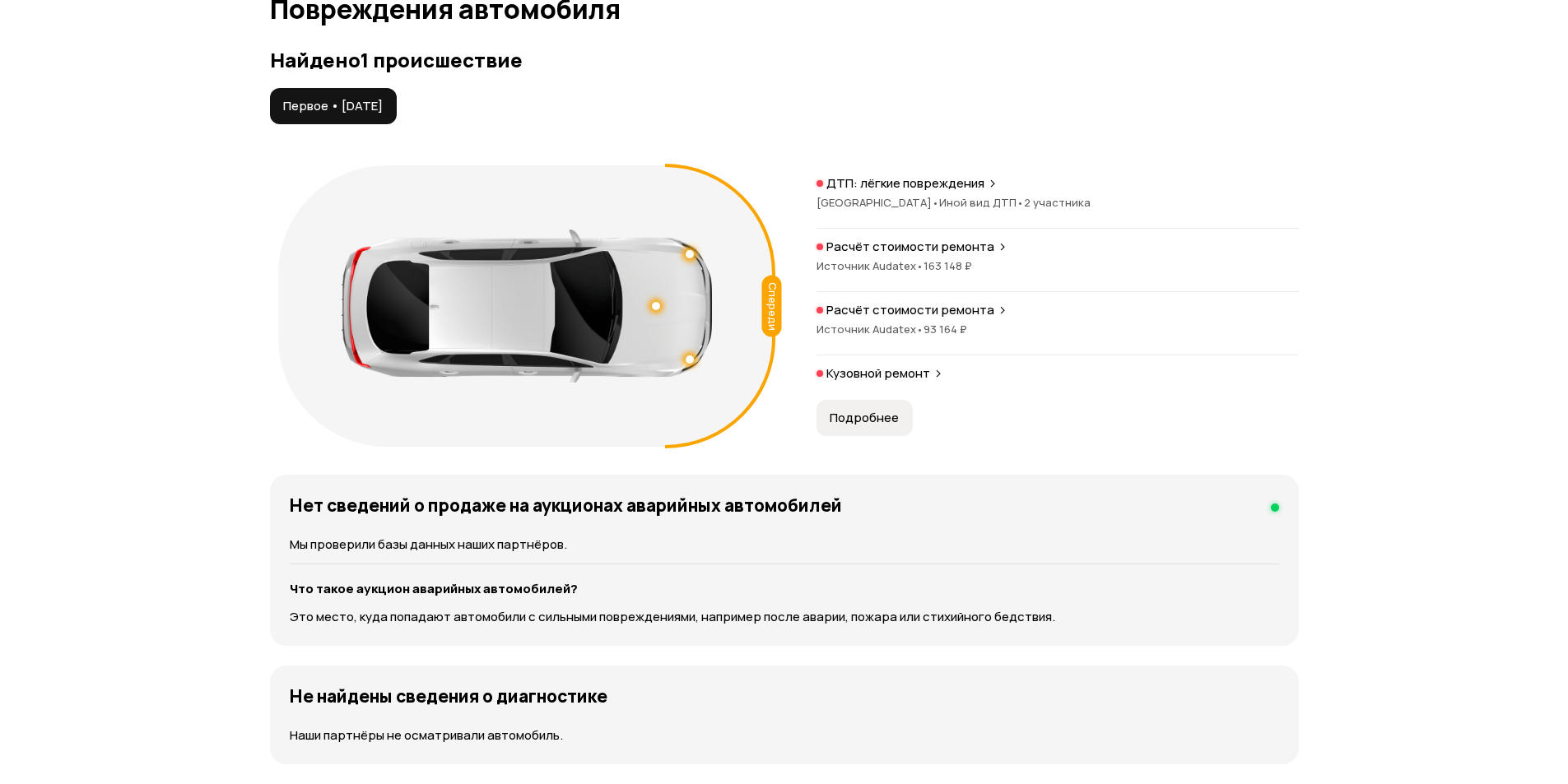
click at [769, 275] on div "Спереди" at bounding box center [771, 305] width 20 height 62
click at [672, 278] on div at bounding box center [527, 305] width 371 height 153
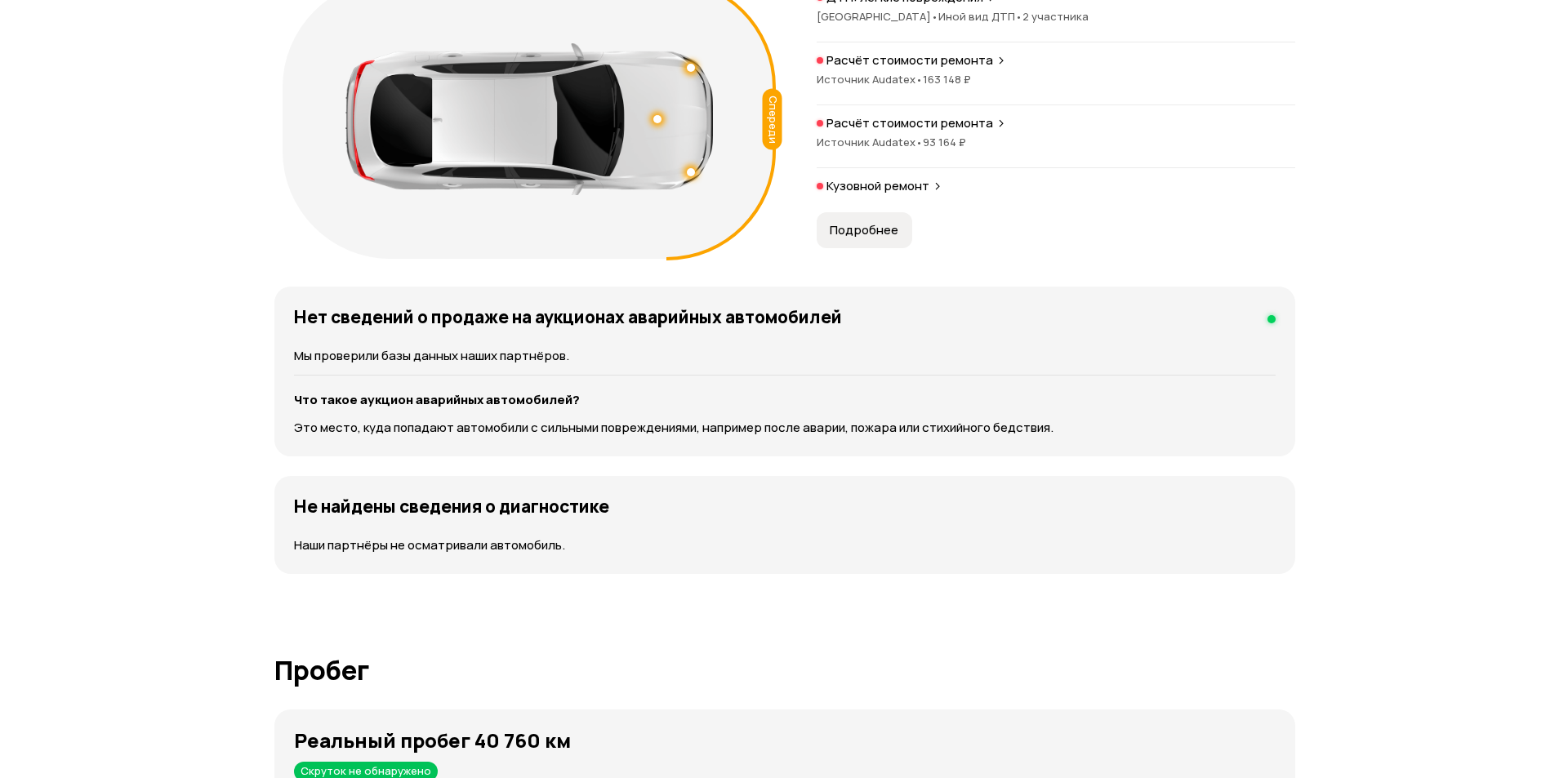
scroll to position [1797, 0]
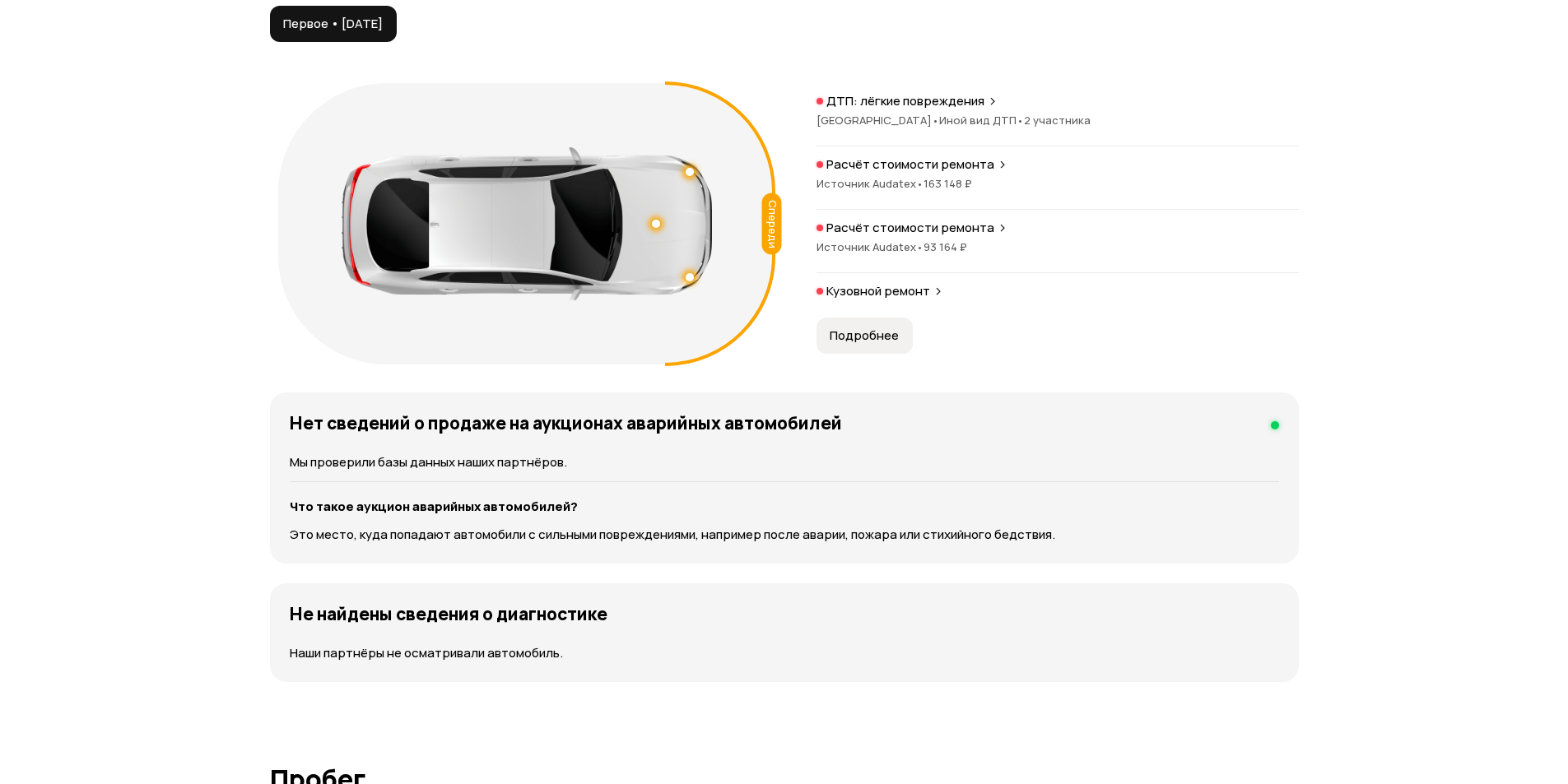
click at [977, 113] on span "Иной вид ДТП •" at bounding box center [981, 120] width 85 height 15
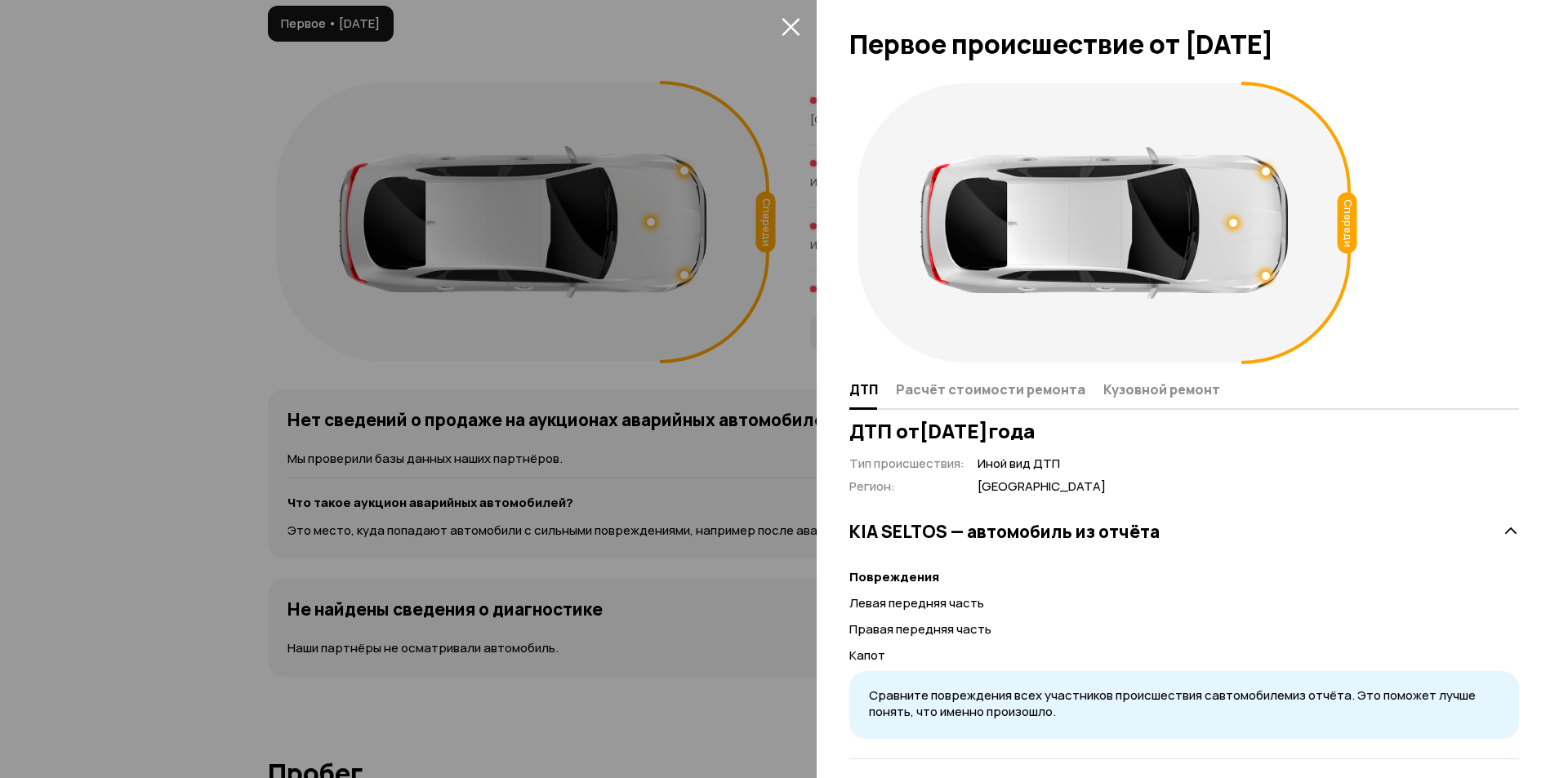
scroll to position [14, 0]
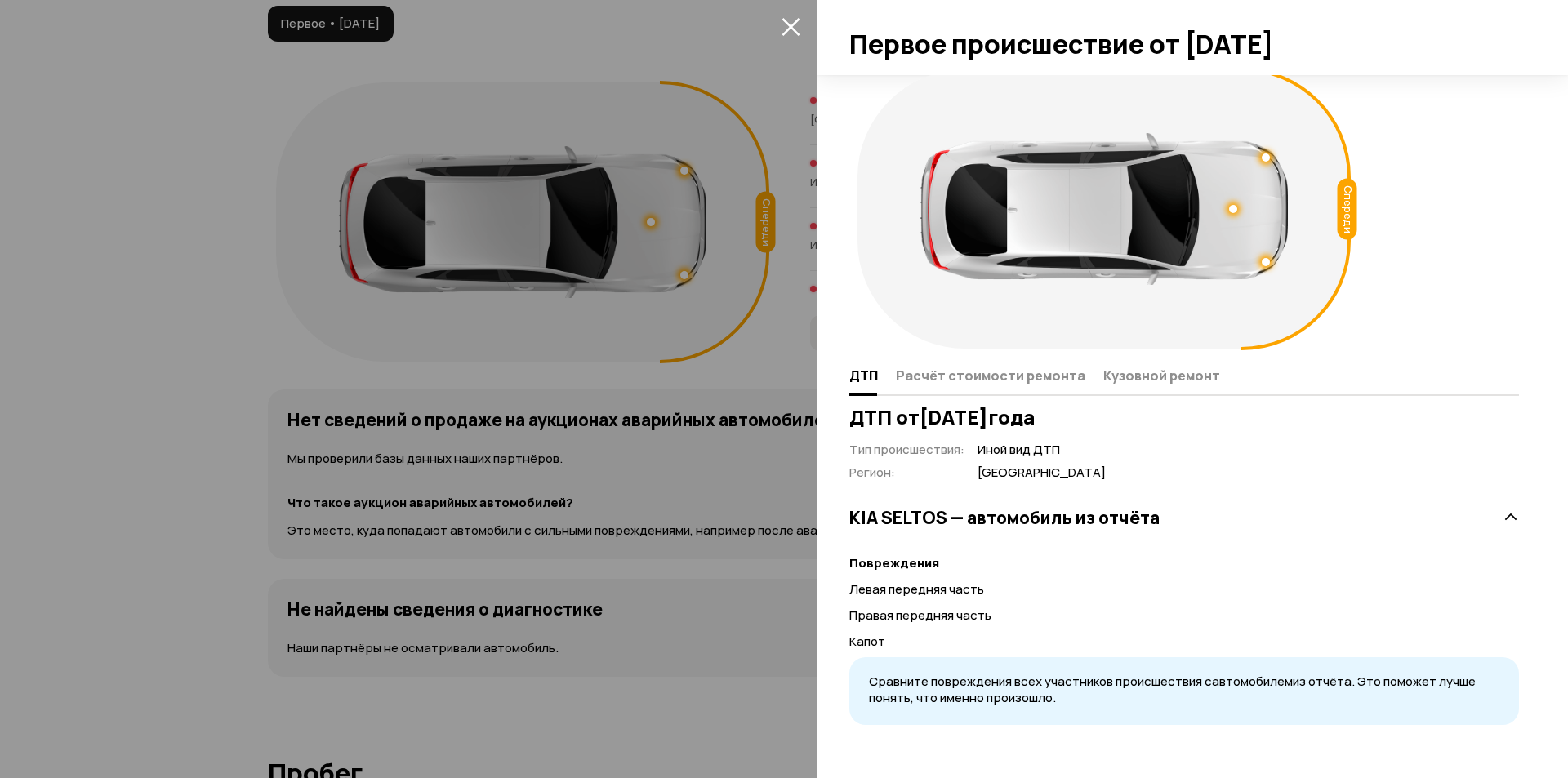
click at [1502, 513] on icon at bounding box center [1510, 517] width 16 height 16
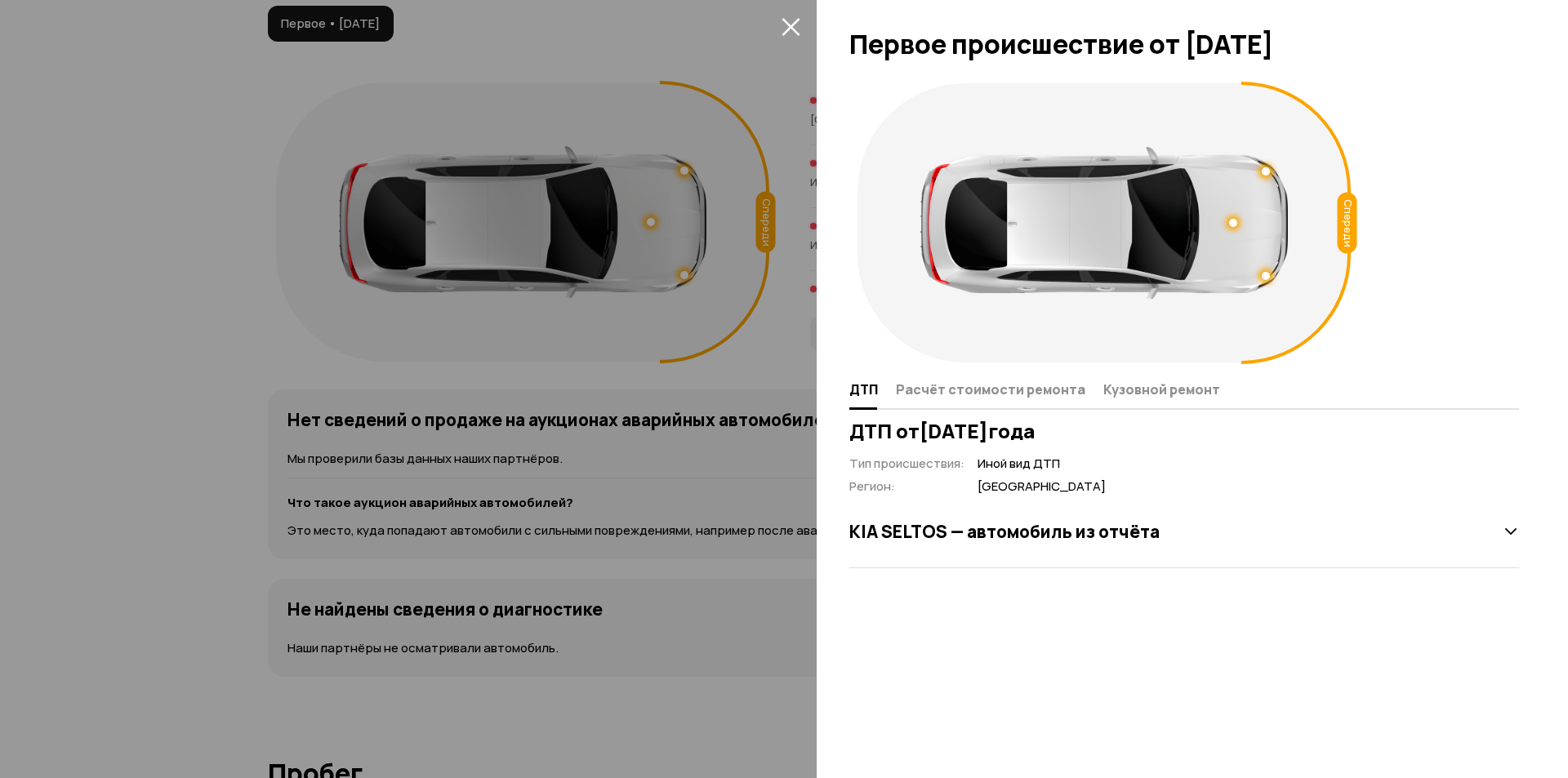
click at [1498, 538] on div "KIA SELTOS — автомобиль из отчёта" at bounding box center [1184, 532] width 670 height 33
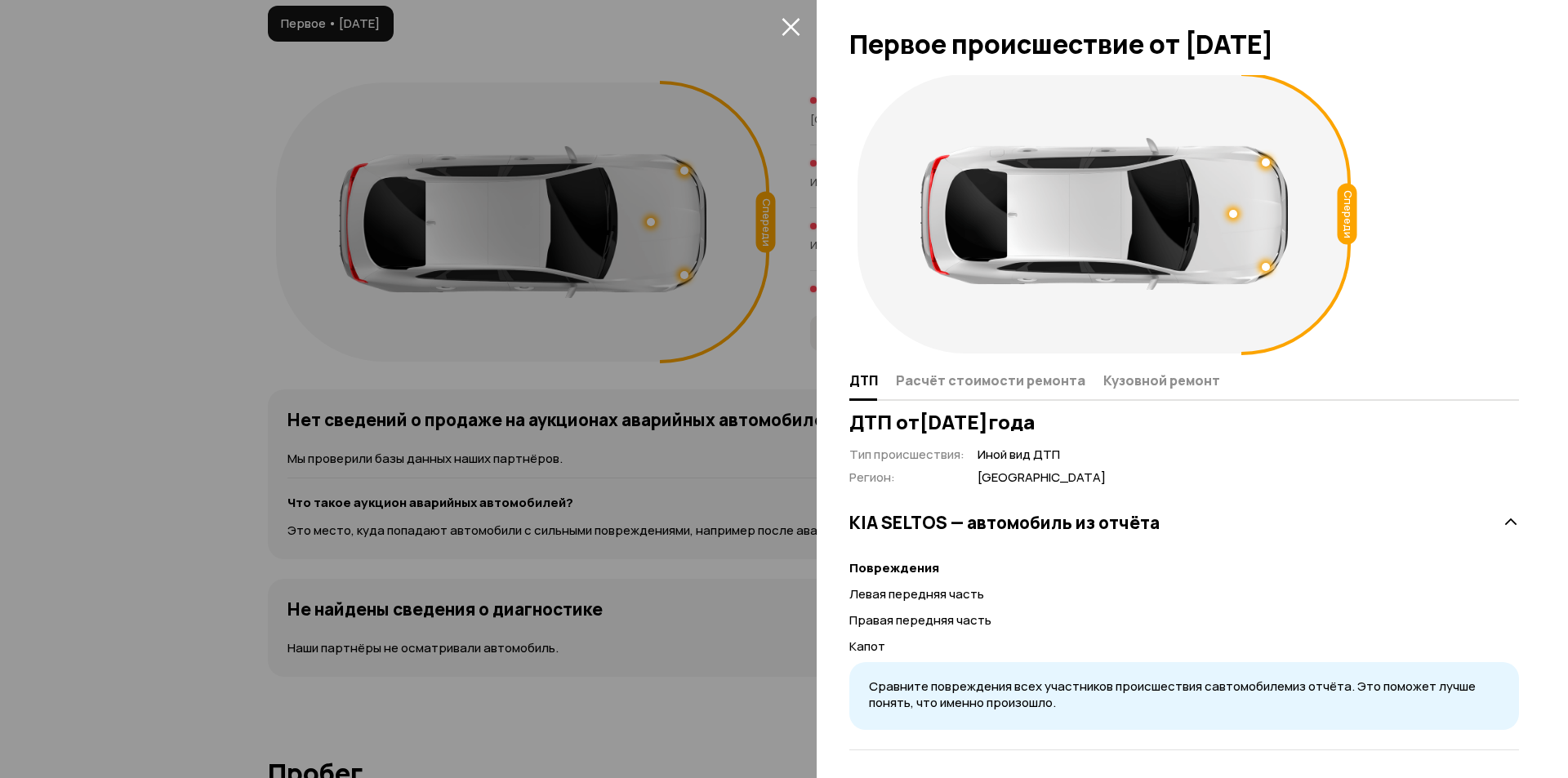
scroll to position [14, 0]
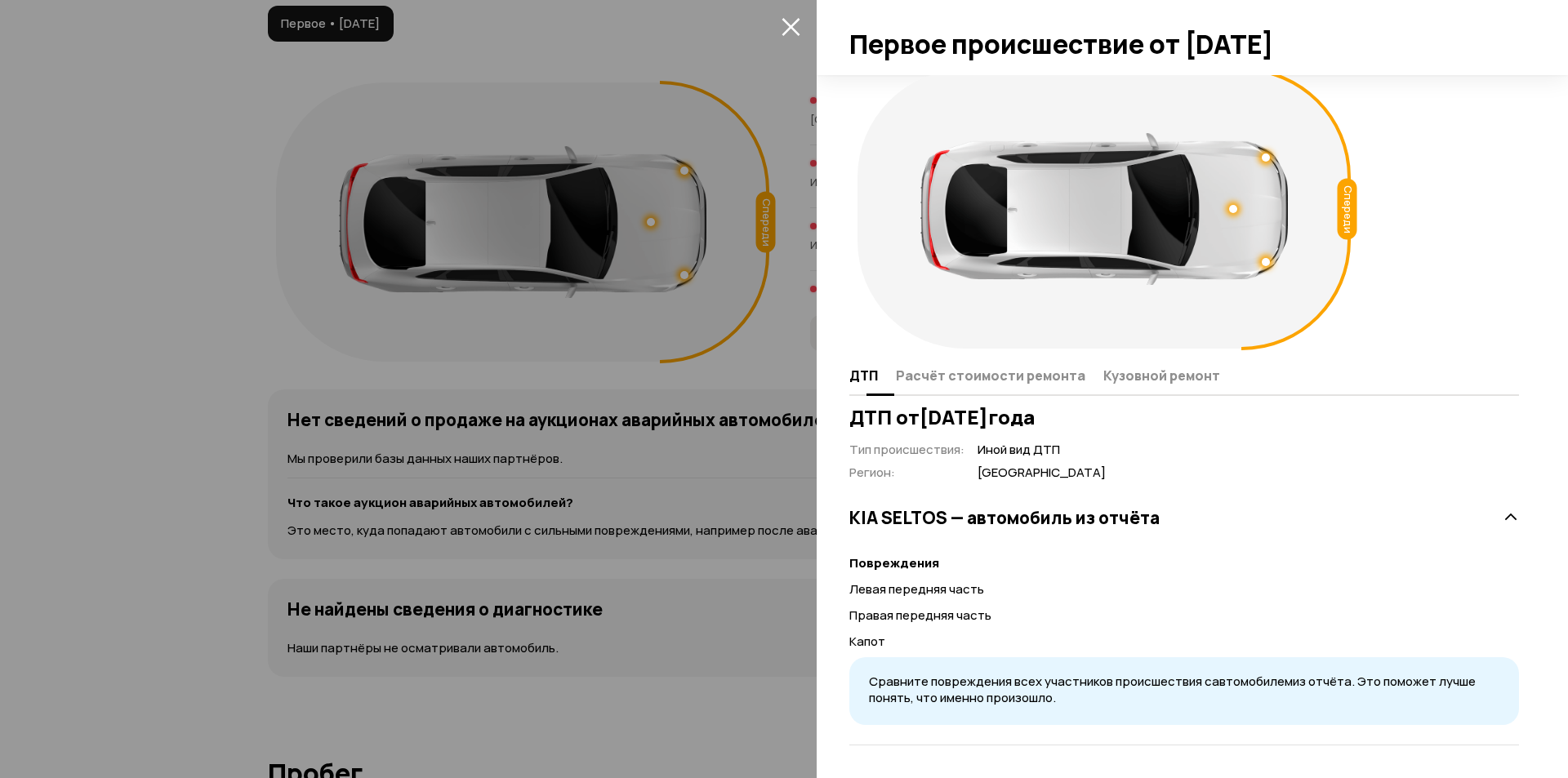
click at [982, 378] on span "Расчёт стоимости ремонта" at bounding box center [990, 376] width 190 height 16
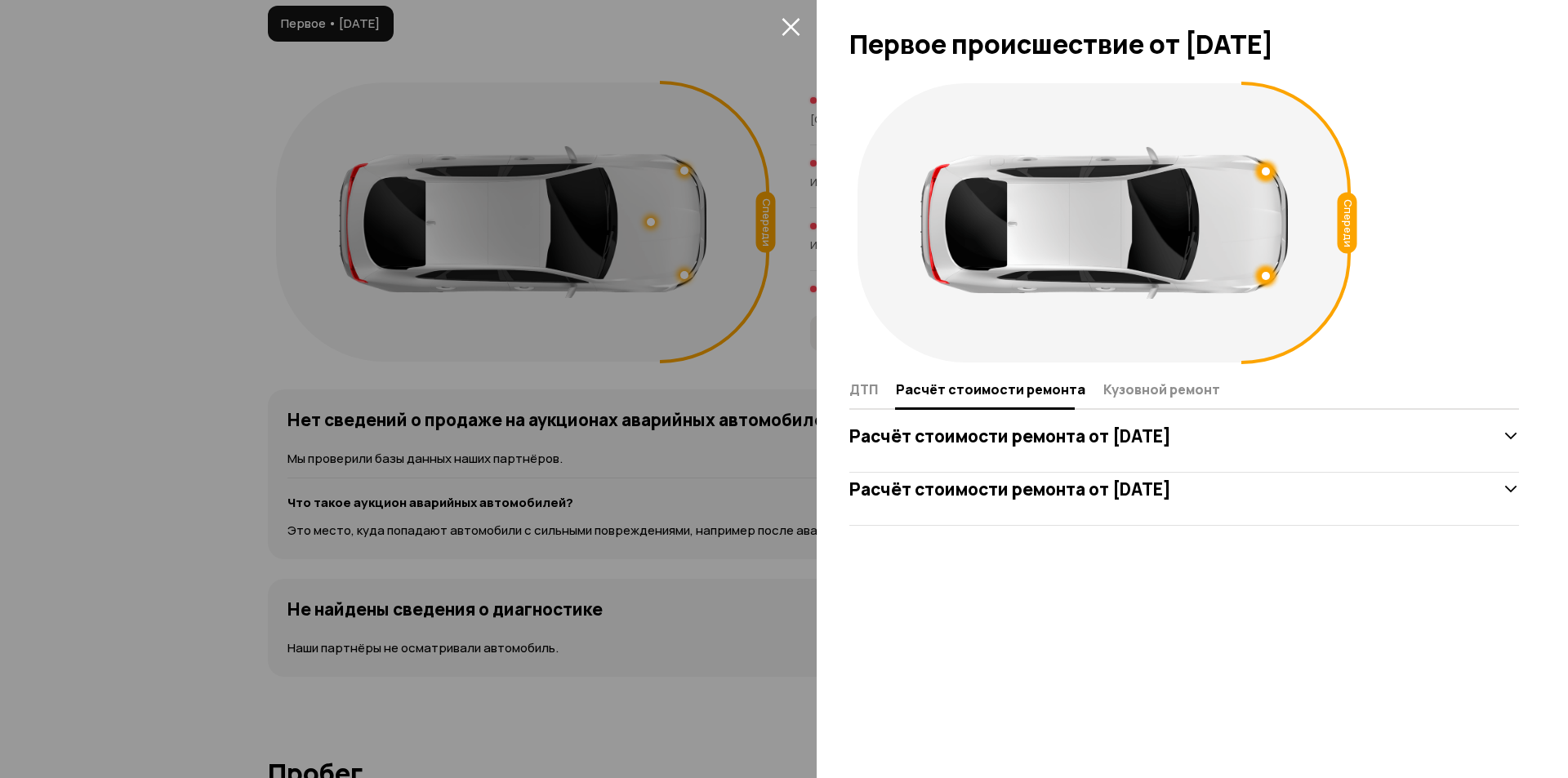
scroll to position [0, 0]
click at [1355, 443] on div "Расчёт стоимости ремонта от [DATE]" at bounding box center [1184, 436] width 670 height 33
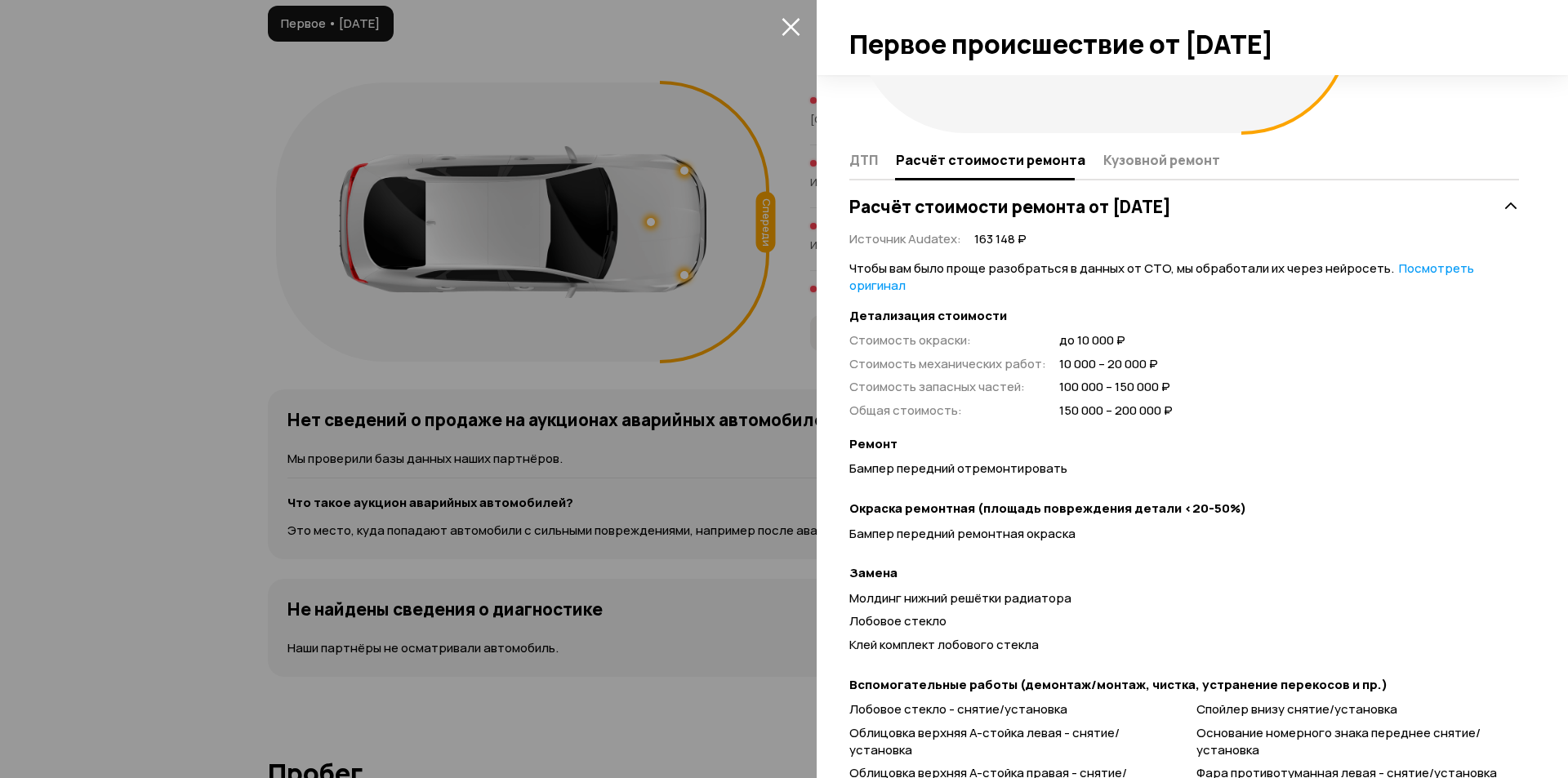
scroll to position [245, 0]
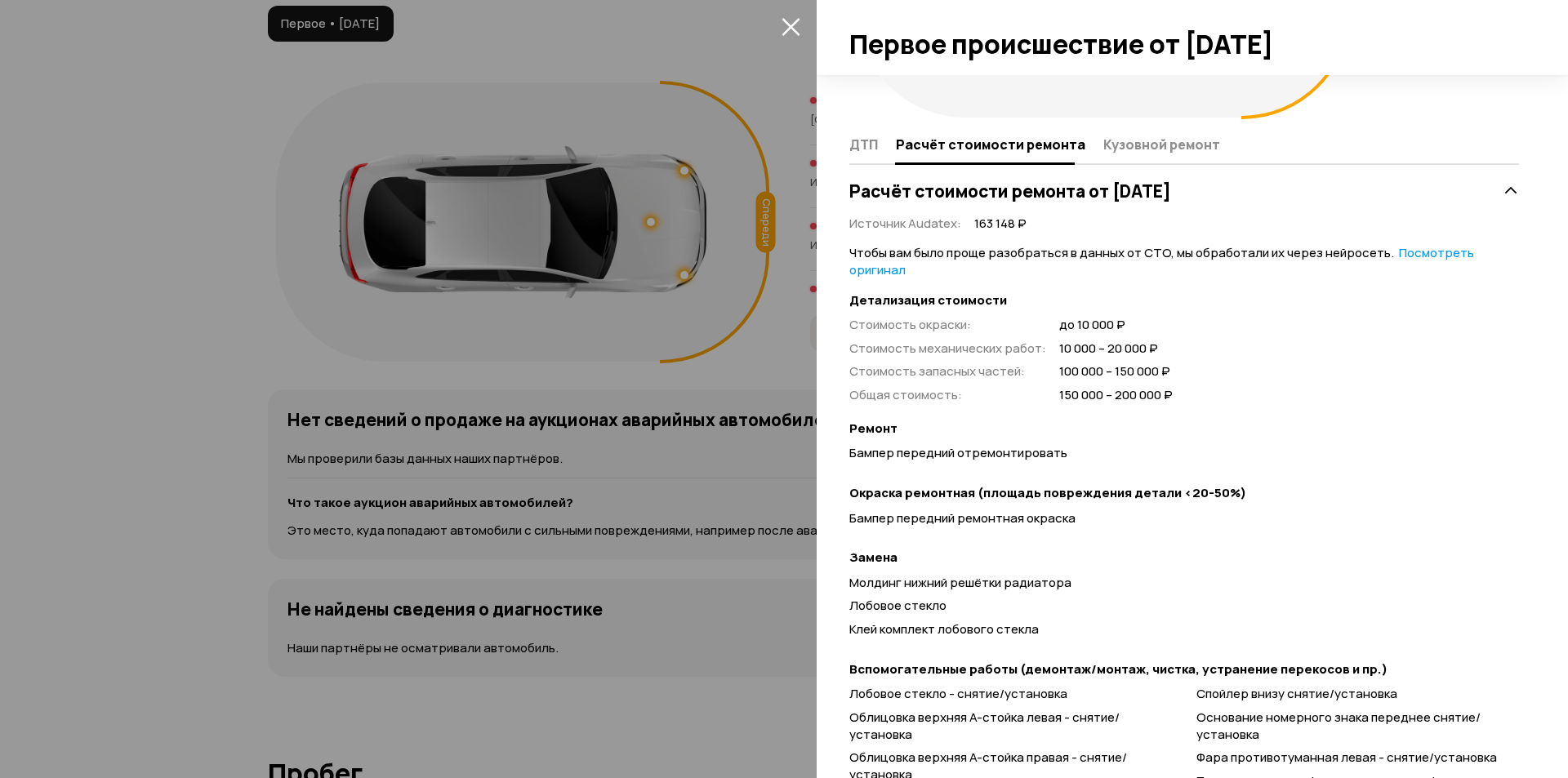
click at [1411, 251] on link "Посмотреть оригинал" at bounding box center [1161, 261] width 625 height 35
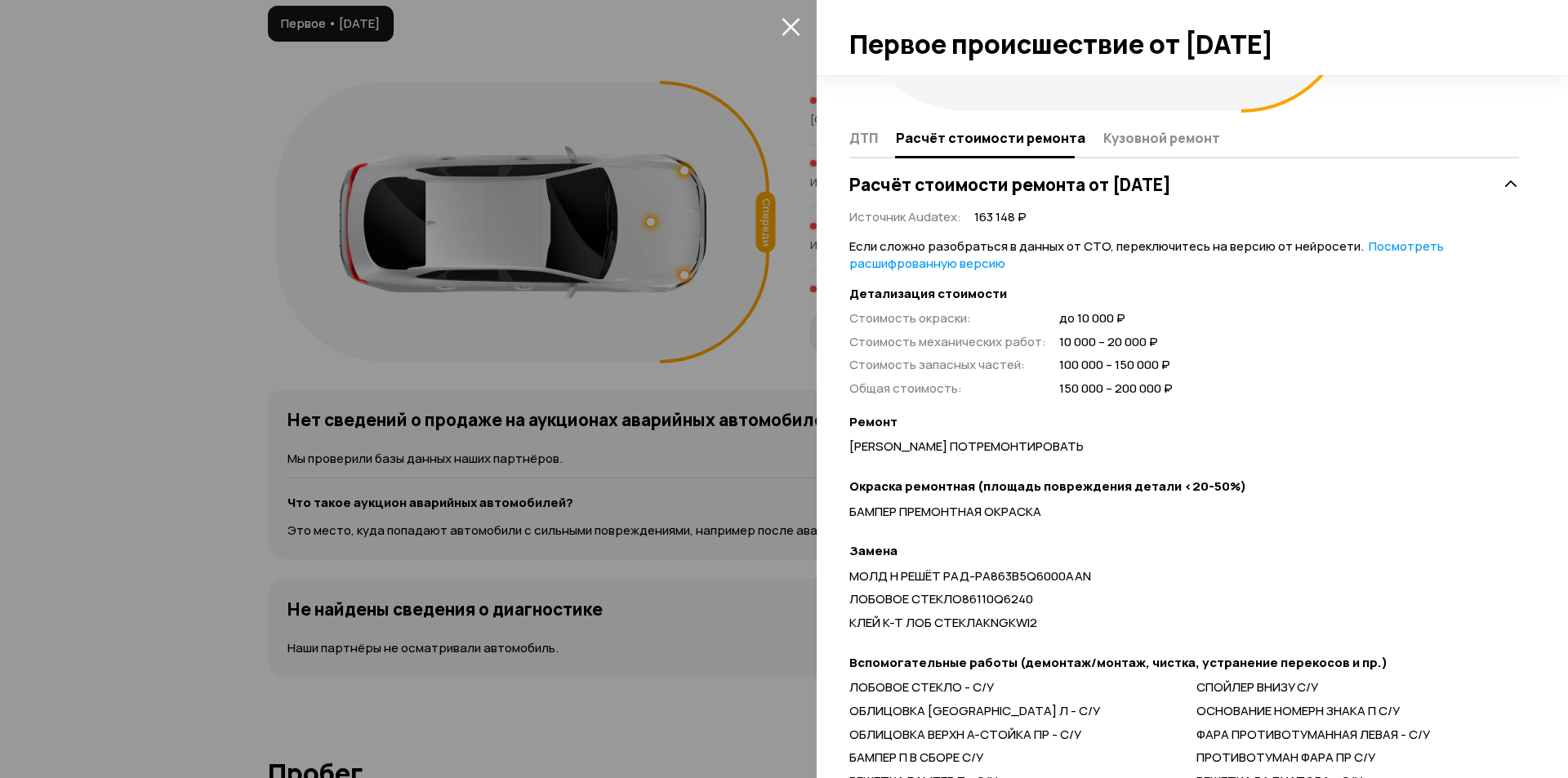
scroll to position [416, 0]
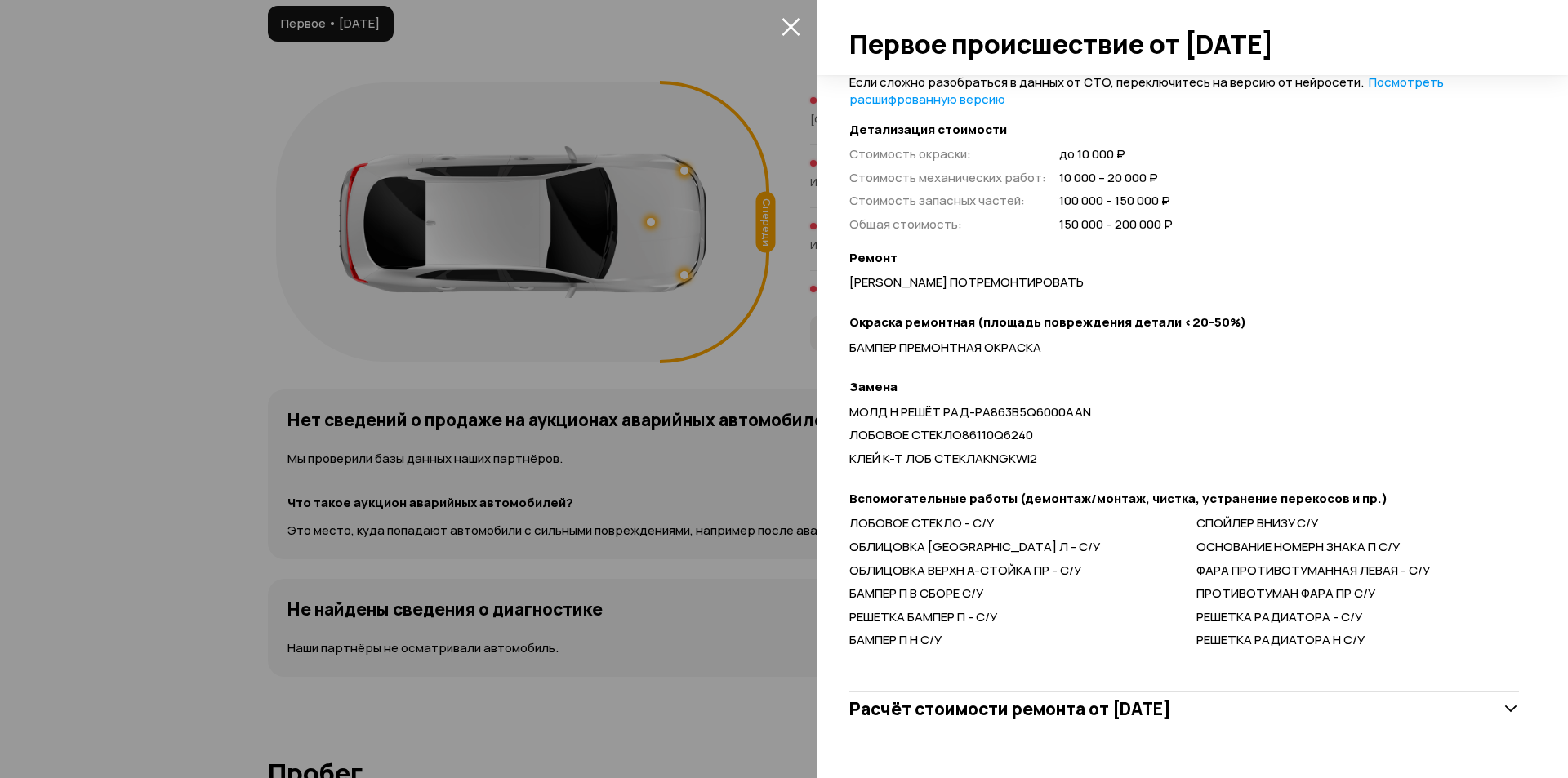
click at [1059, 716] on h3 "Расчёт стоимости ремонта от [DATE]" at bounding box center [1010, 709] width 322 height 21
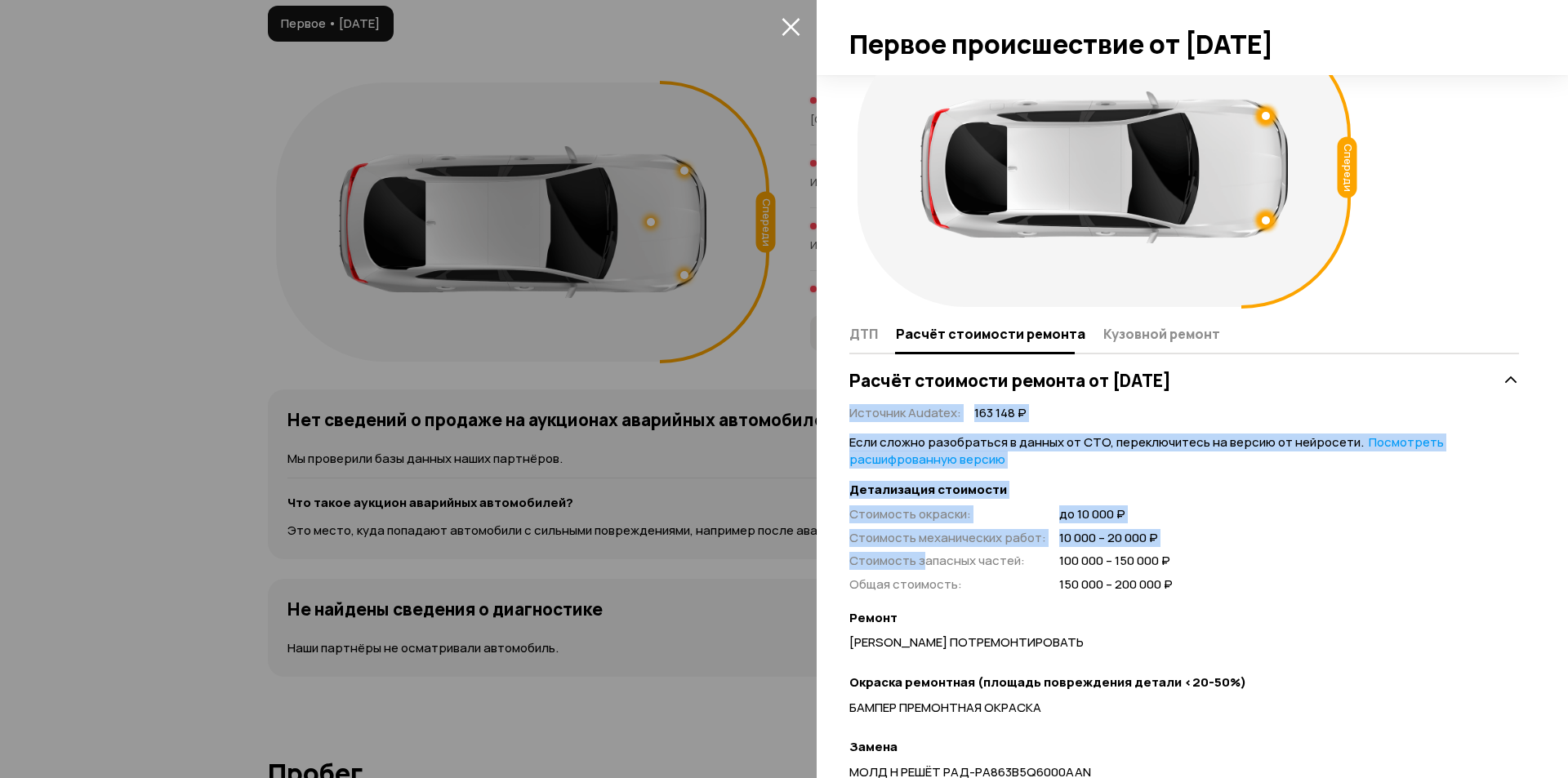
scroll to position [245, 0]
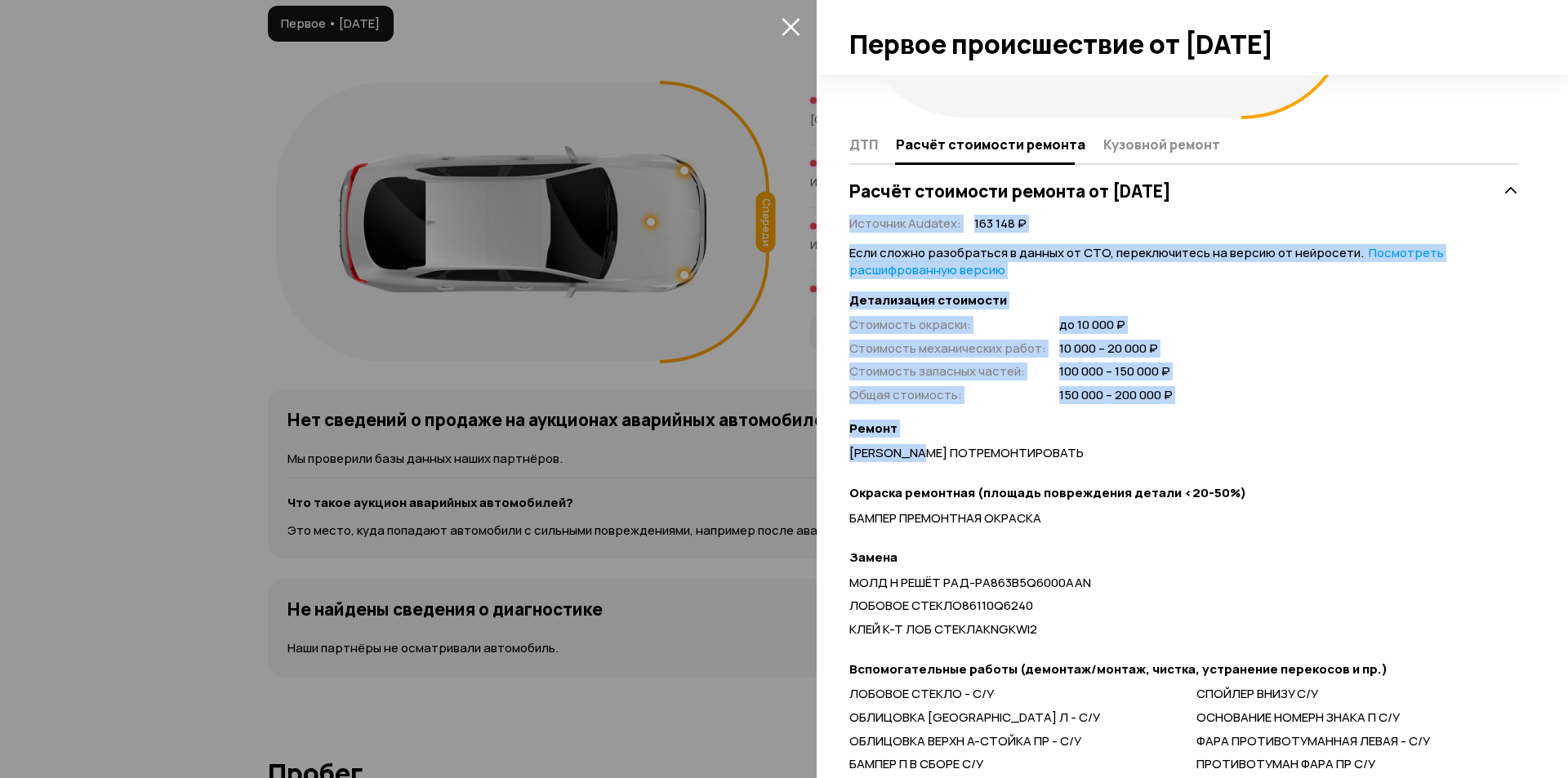
drag, startPoint x: 841, startPoint y: 429, endPoint x: 913, endPoint y: 440, distance: 72.8
click at [923, 461] on div "Спереди ДТП Расчёт стоимости ремонта Кузовной ремонт Расчёт стоимости ремонта о…" at bounding box center [1192, 427] width 751 height 704
click at [1320, 344] on div "Стоимость окраски : до 10 000 ₽ Стоимость механических работ : 10 000 – 20 000 …" at bounding box center [1184, 361] width 670 height 88
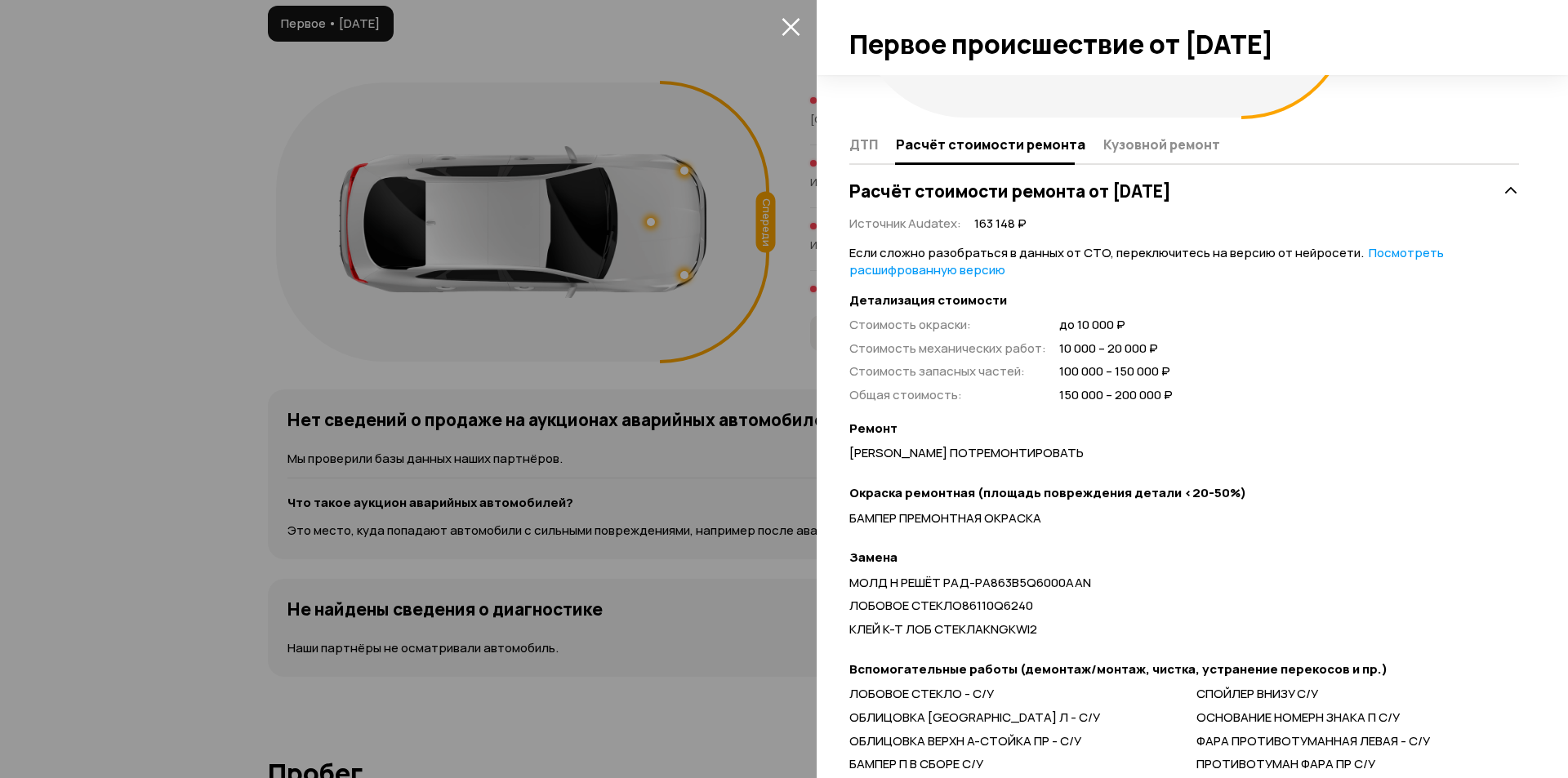
drag, startPoint x: 841, startPoint y: 191, endPoint x: 1291, endPoint y: 192, distance: 450.0
click at [1291, 192] on div "Спереди ДТП Расчёт стоимости ремонта Кузовной ремонт Расчёт стоимости ремонта о…" at bounding box center [1192, 427] width 751 height 704
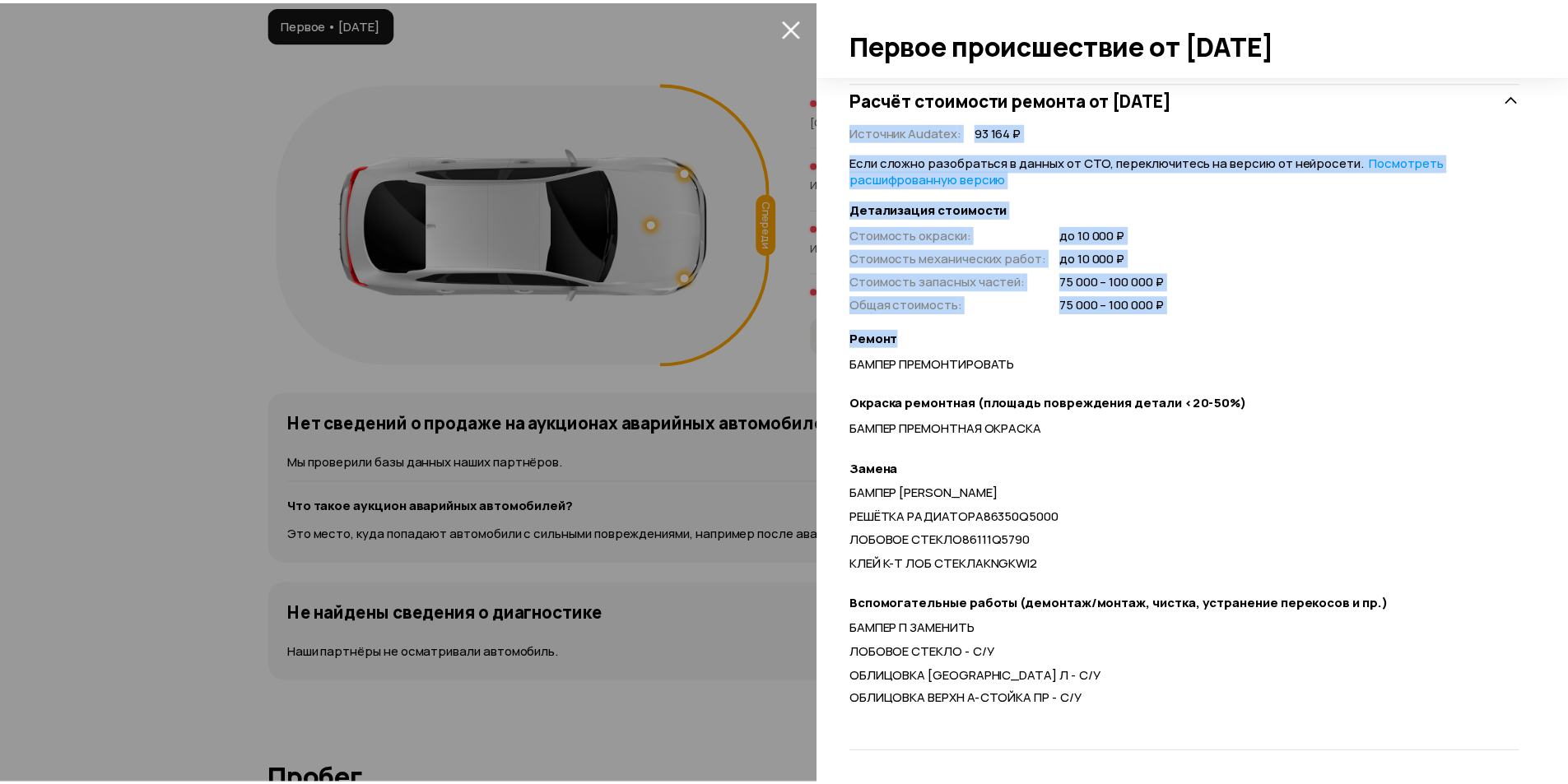
scroll to position [1036, 0]
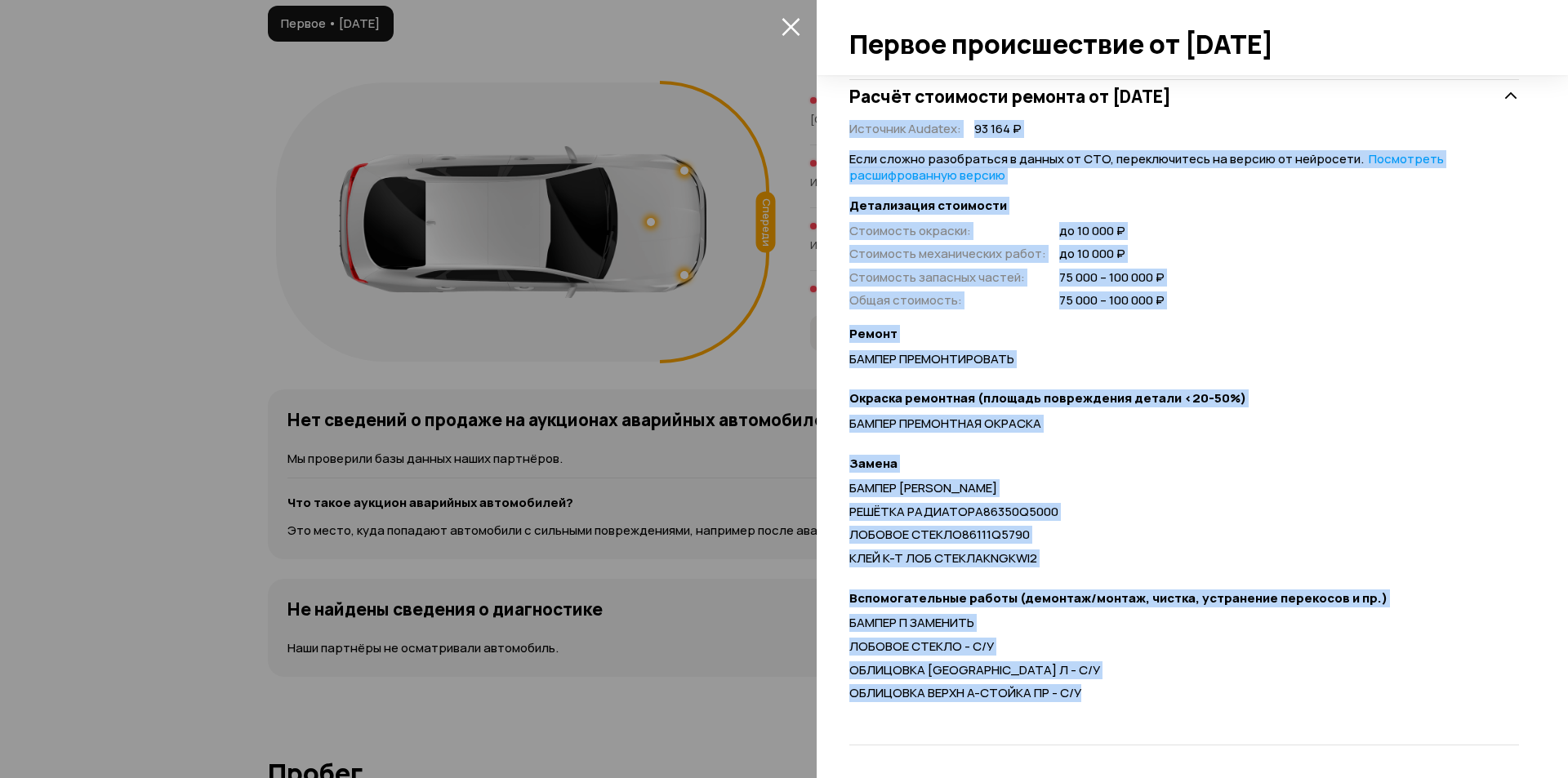
drag, startPoint x: 842, startPoint y: 221, endPoint x: 1131, endPoint y: 755, distance: 607.2
click at [1131, 755] on div "Спереди ДТП Расчёт стоимости ремонта Кузовной ремонт Расчёт стоимости ремонта о…" at bounding box center [1192, 427] width 751 height 704
copy div "Loremips Dolorsi : 141 139 ₽ Amet consec adipiscinge s doeius te INC, utlaboree…"
click at [801, 21] on button "закрыть" at bounding box center [790, 26] width 26 height 26
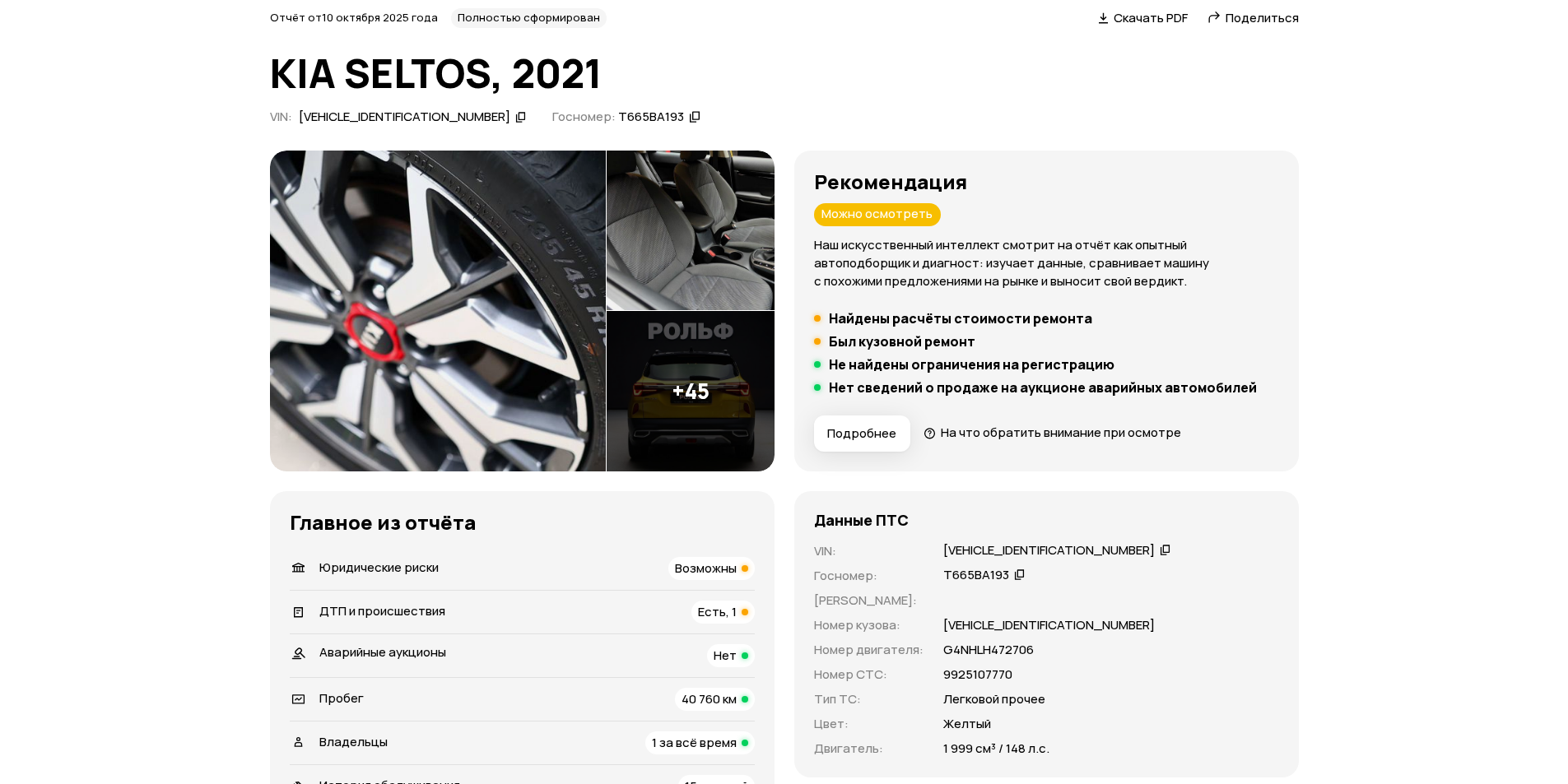
scroll to position [0, 0]
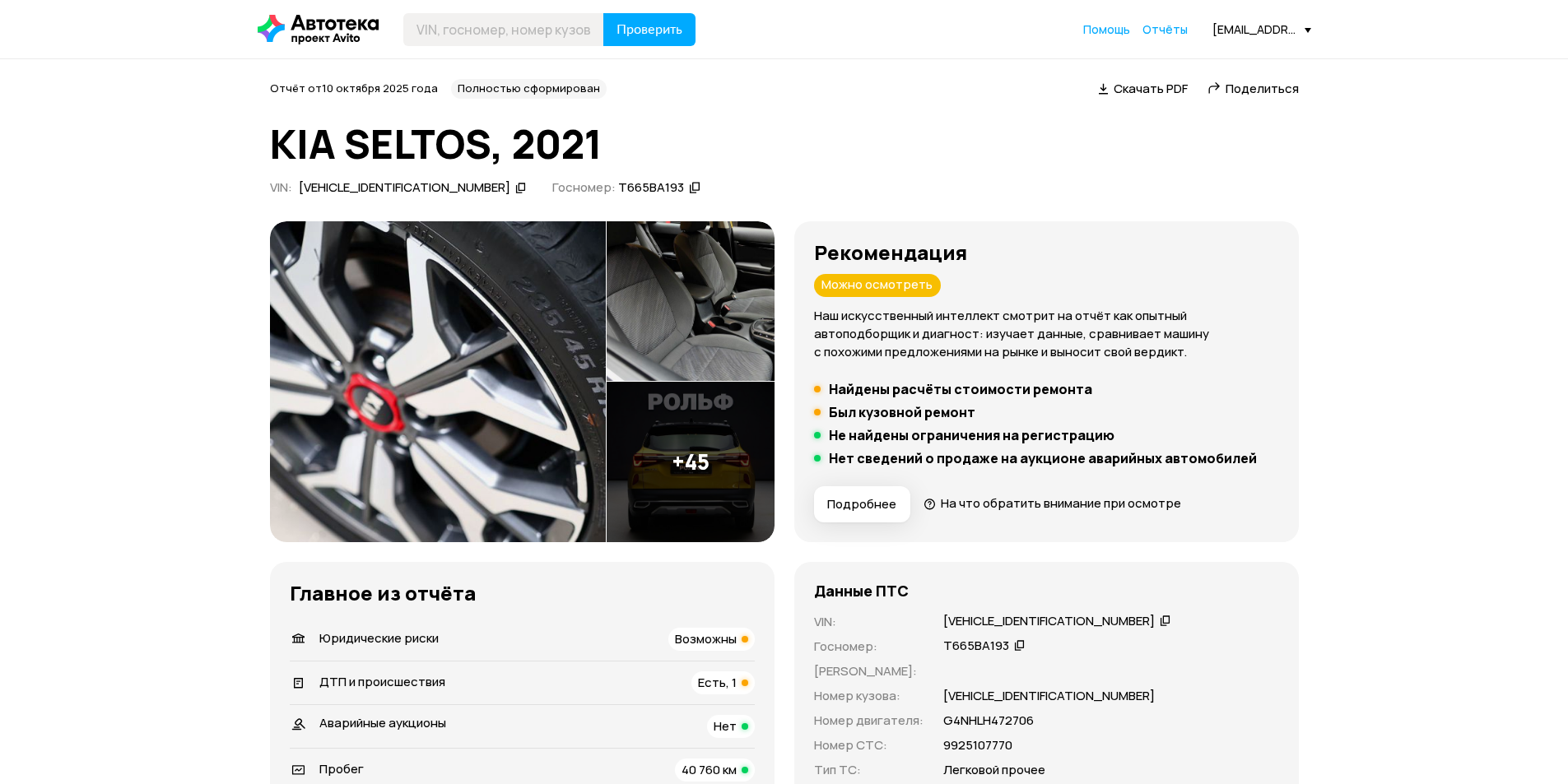
click at [368, 410] on img at bounding box center [438, 381] width 336 height 321
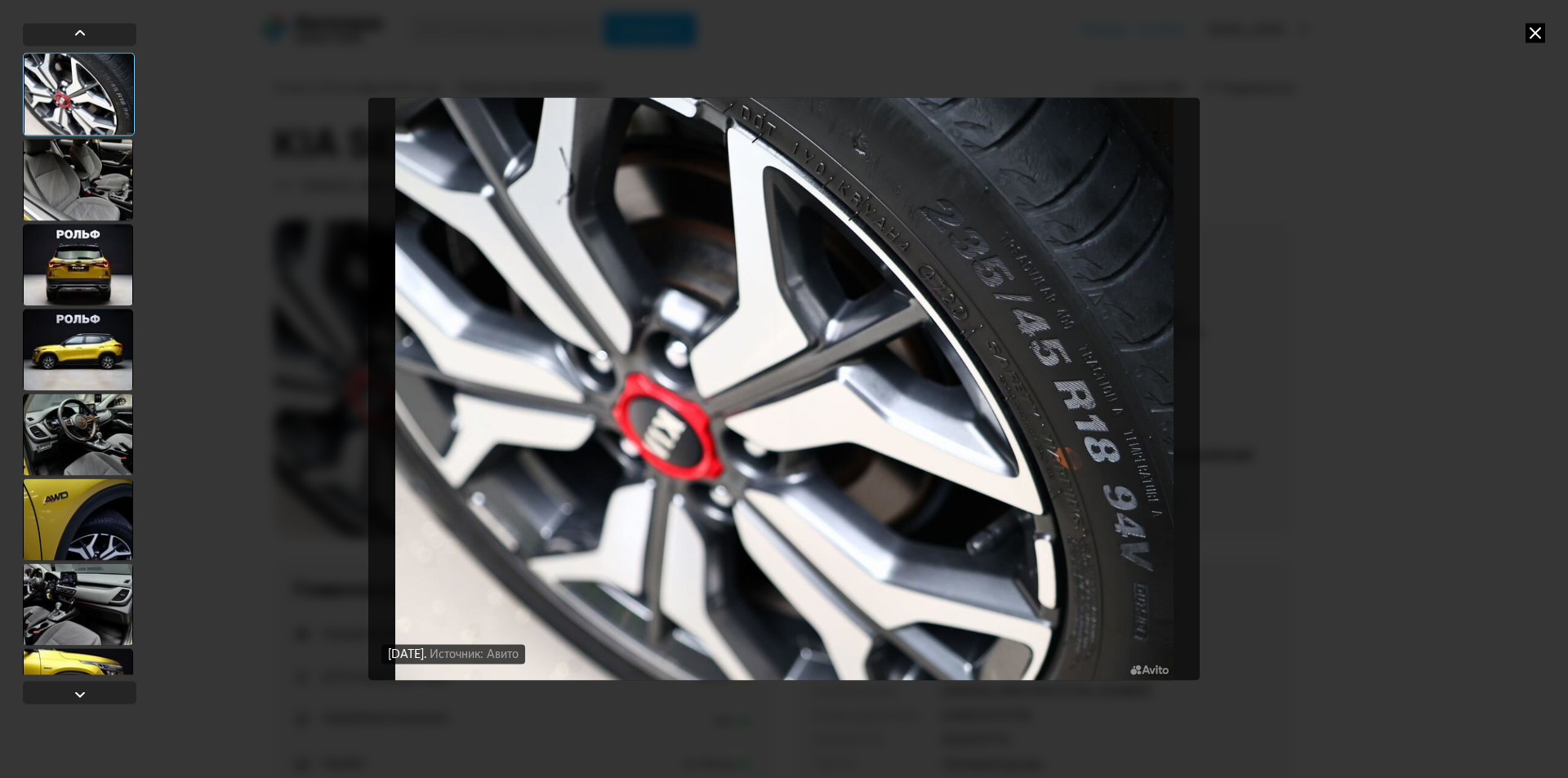
click at [90, 442] on div at bounding box center [78, 434] width 110 height 82
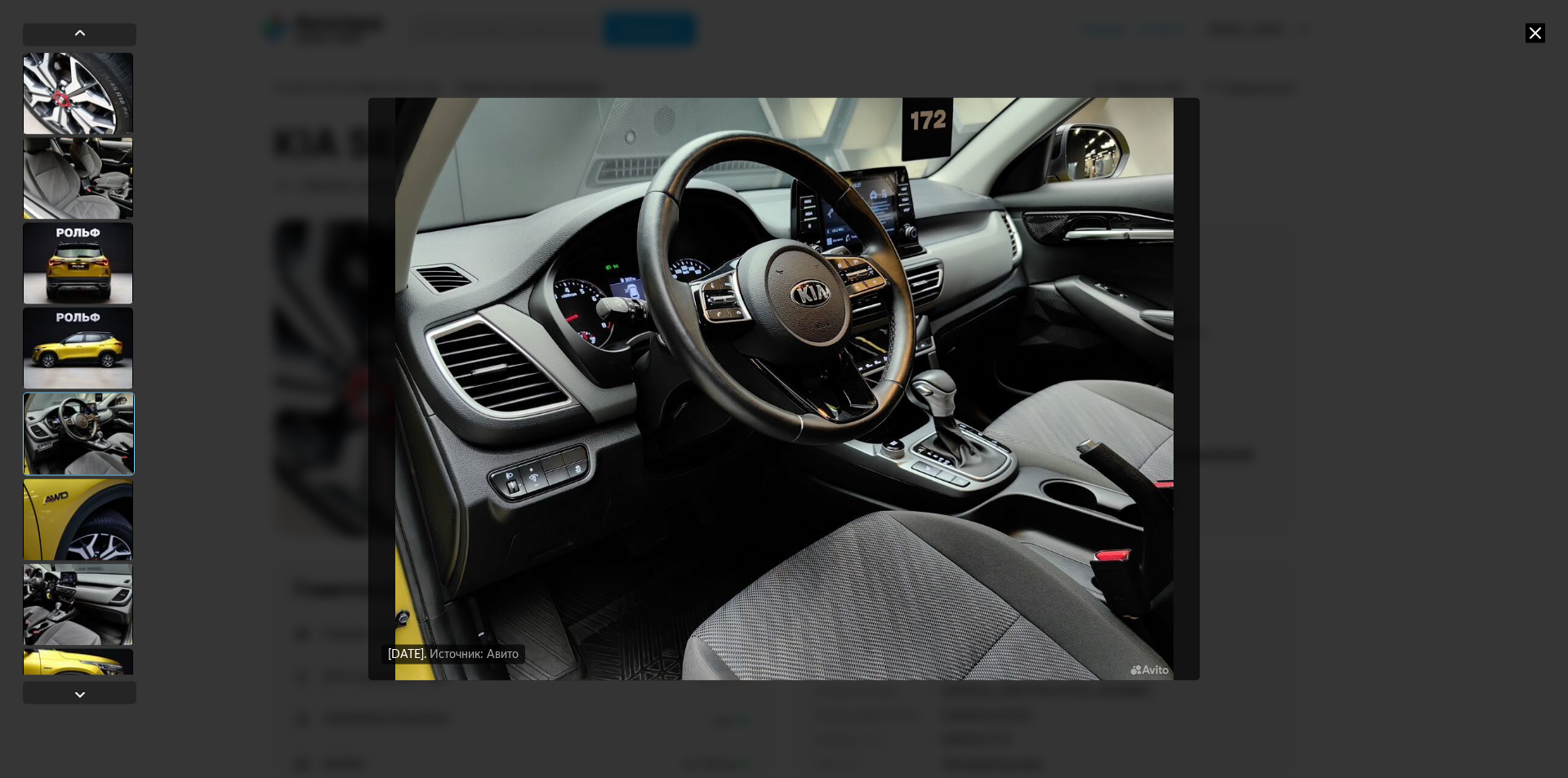
click at [1540, 39] on icon at bounding box center [1535, 33] width 19 height 19
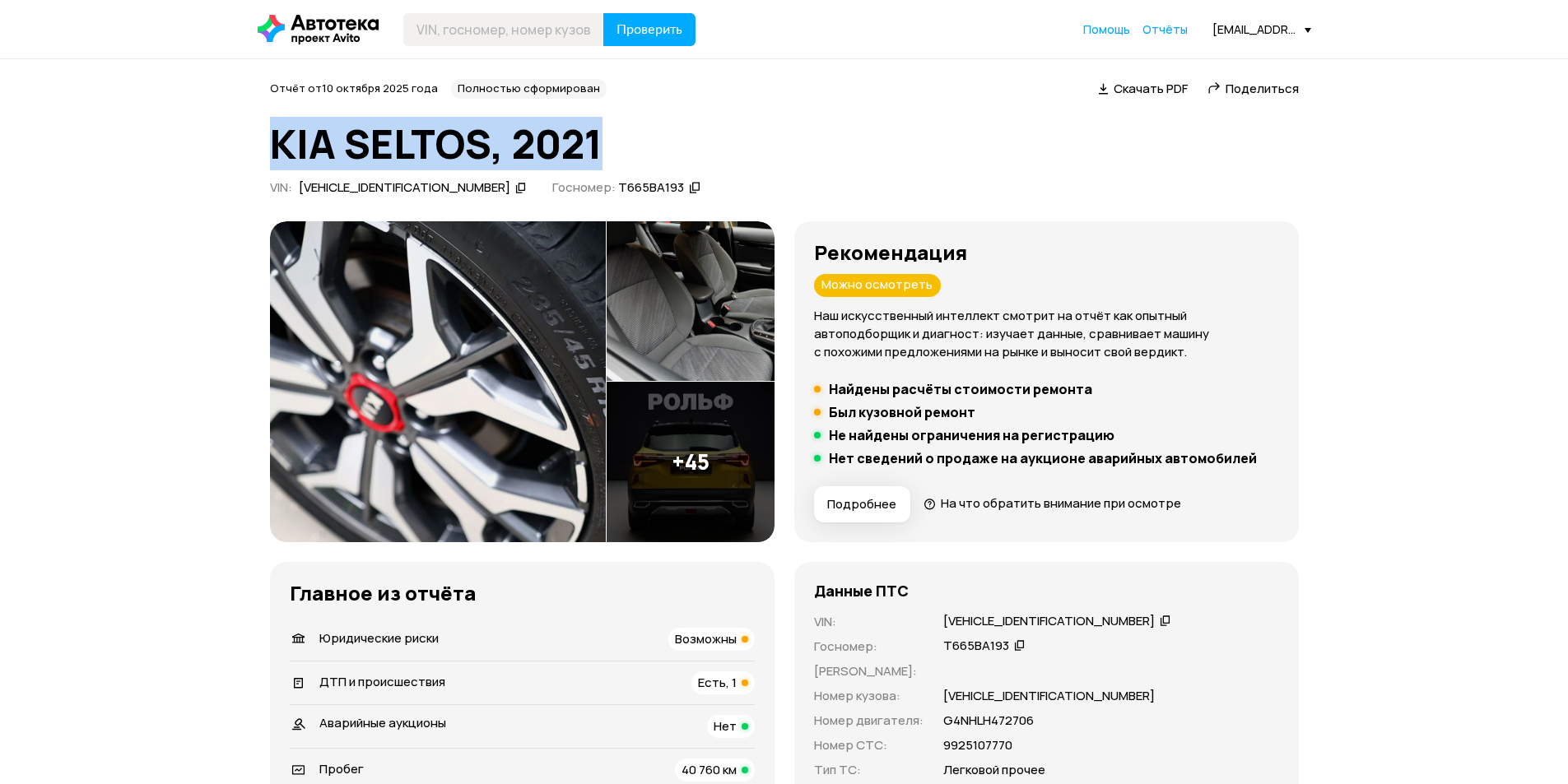
drag, startPoint x: 274, startPoint y: 133, endPoint x: 630, endPoint y: 139, distance: 356.1
click at [630, 139] on h1 "KIA SELTOS, 2021" at bounding box center [784, 144] width 1029 height 45
copy h1 "KIA SELTOS, 2021"
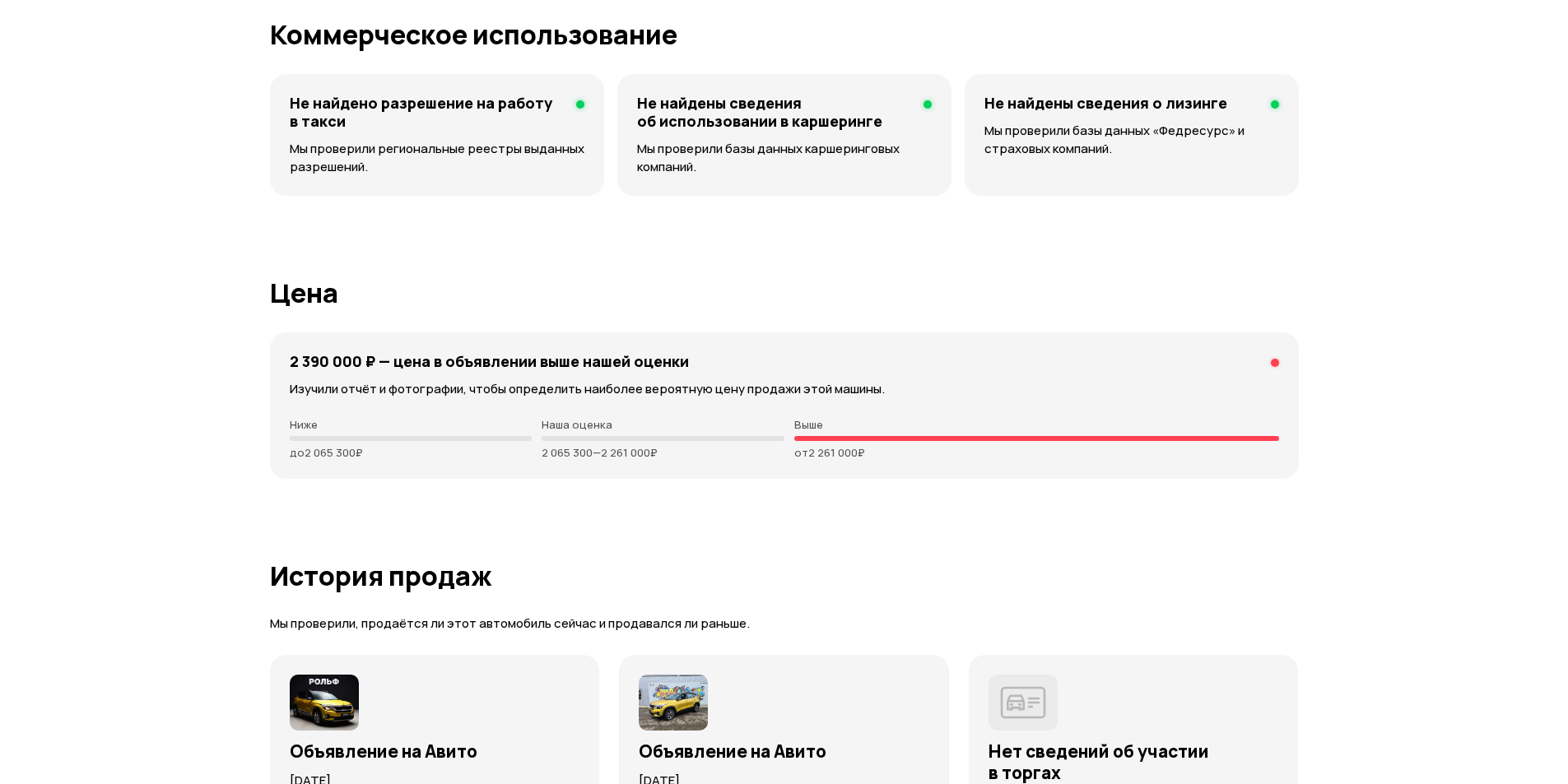
scroll to position [4198, 0]
